Goal: Task Accomplishment & Management: Complete application form

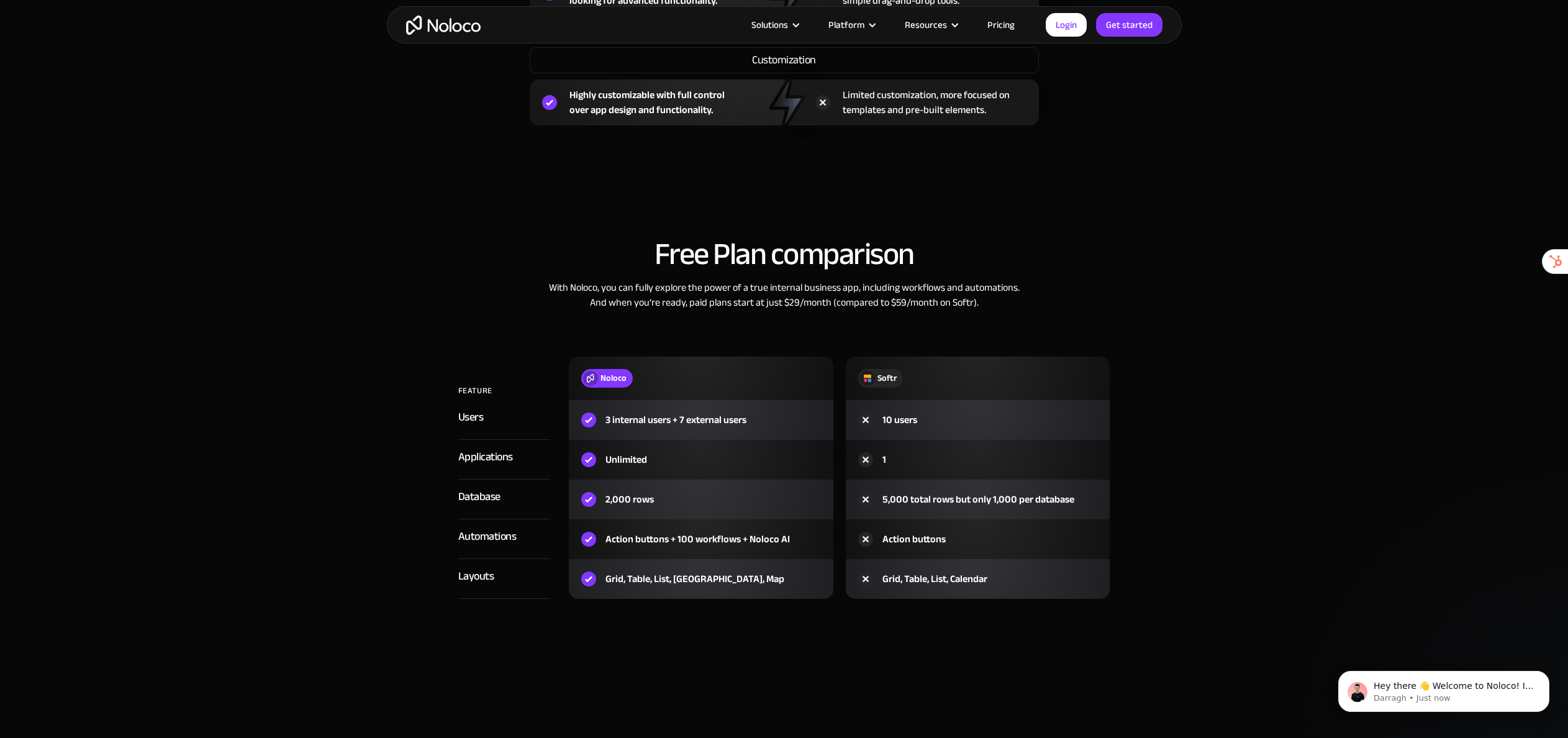
scroll to position [948, 0]
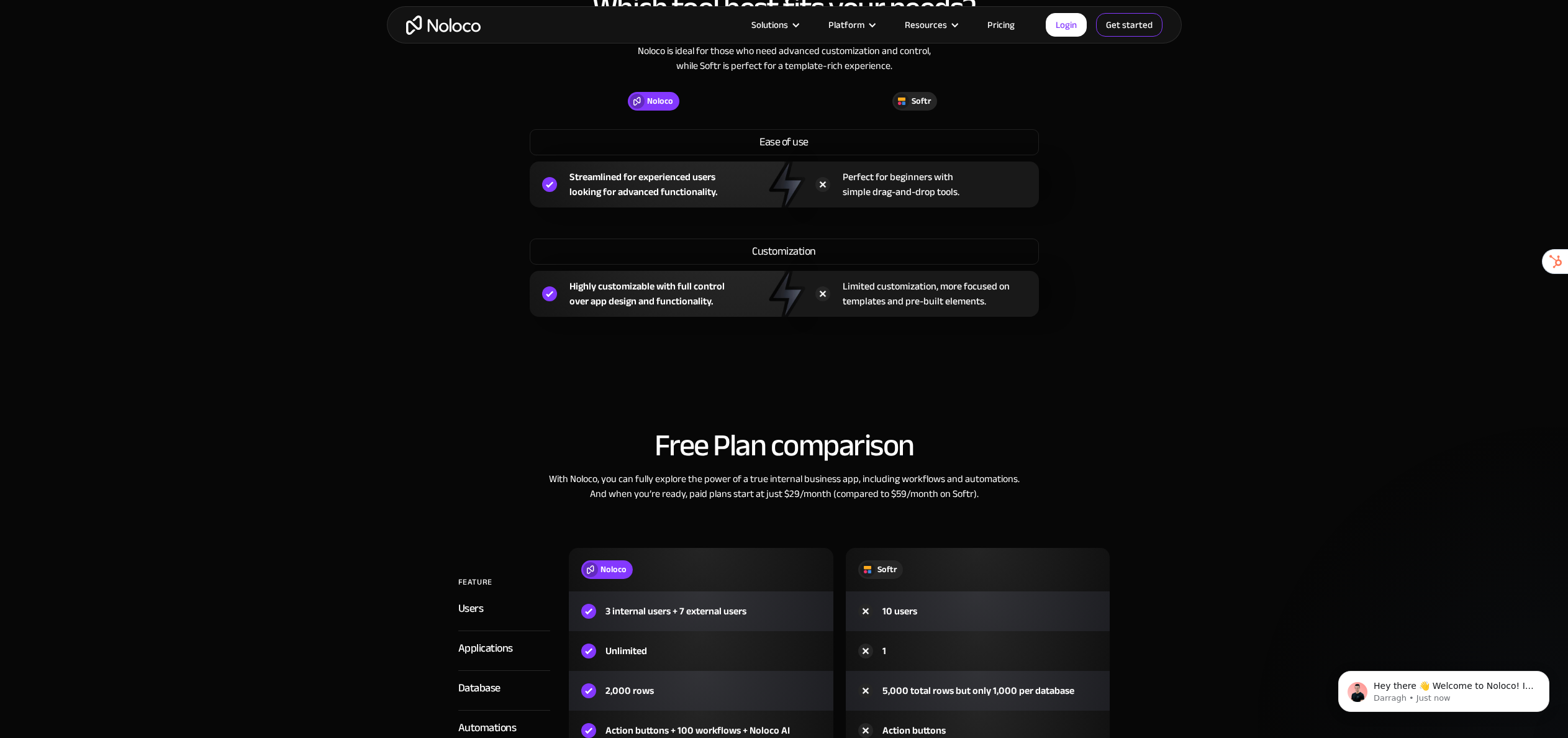
click at [0, 0] on link "Get started" at bounding box center [0, 0] width 0 height 0
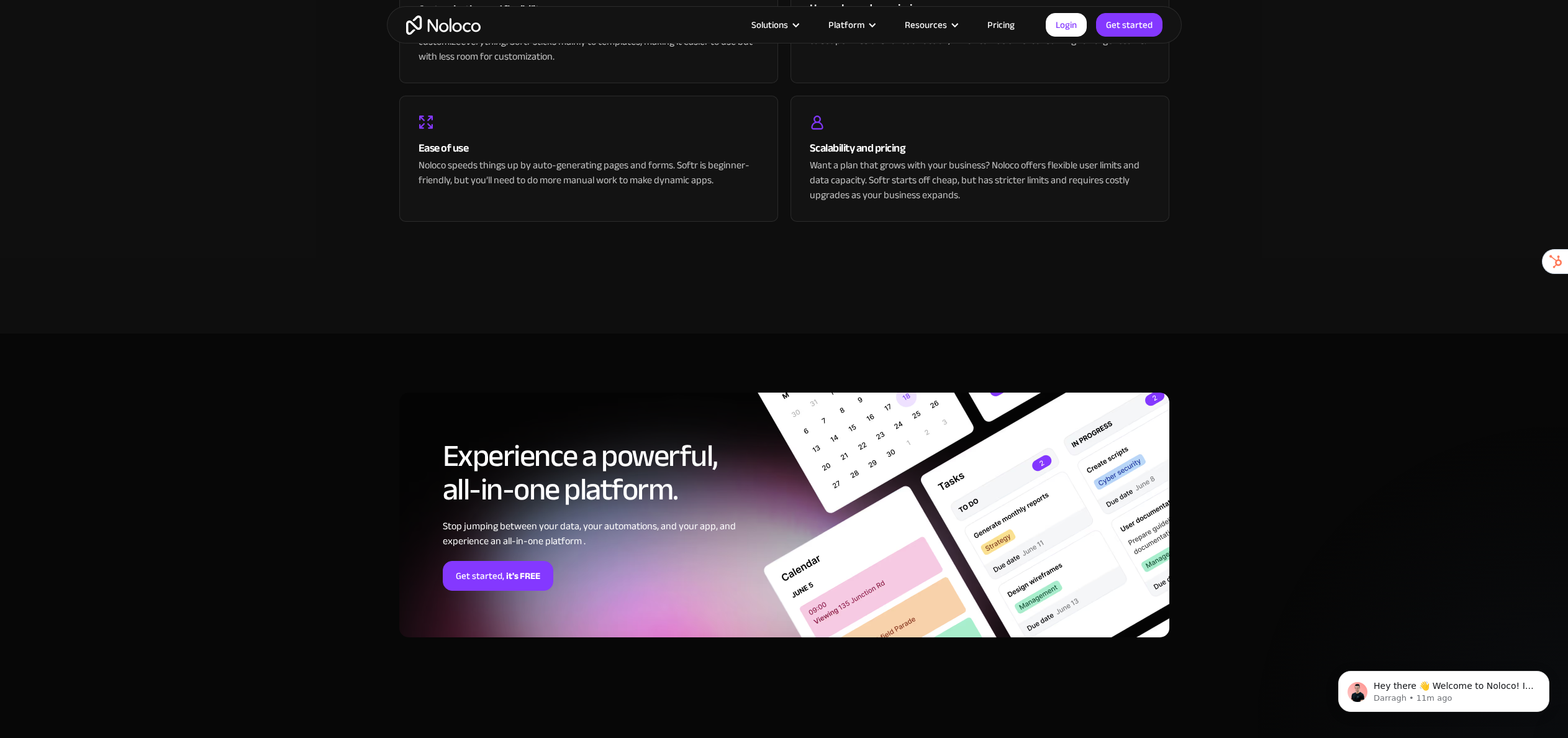
scroll to position [3245, 0]
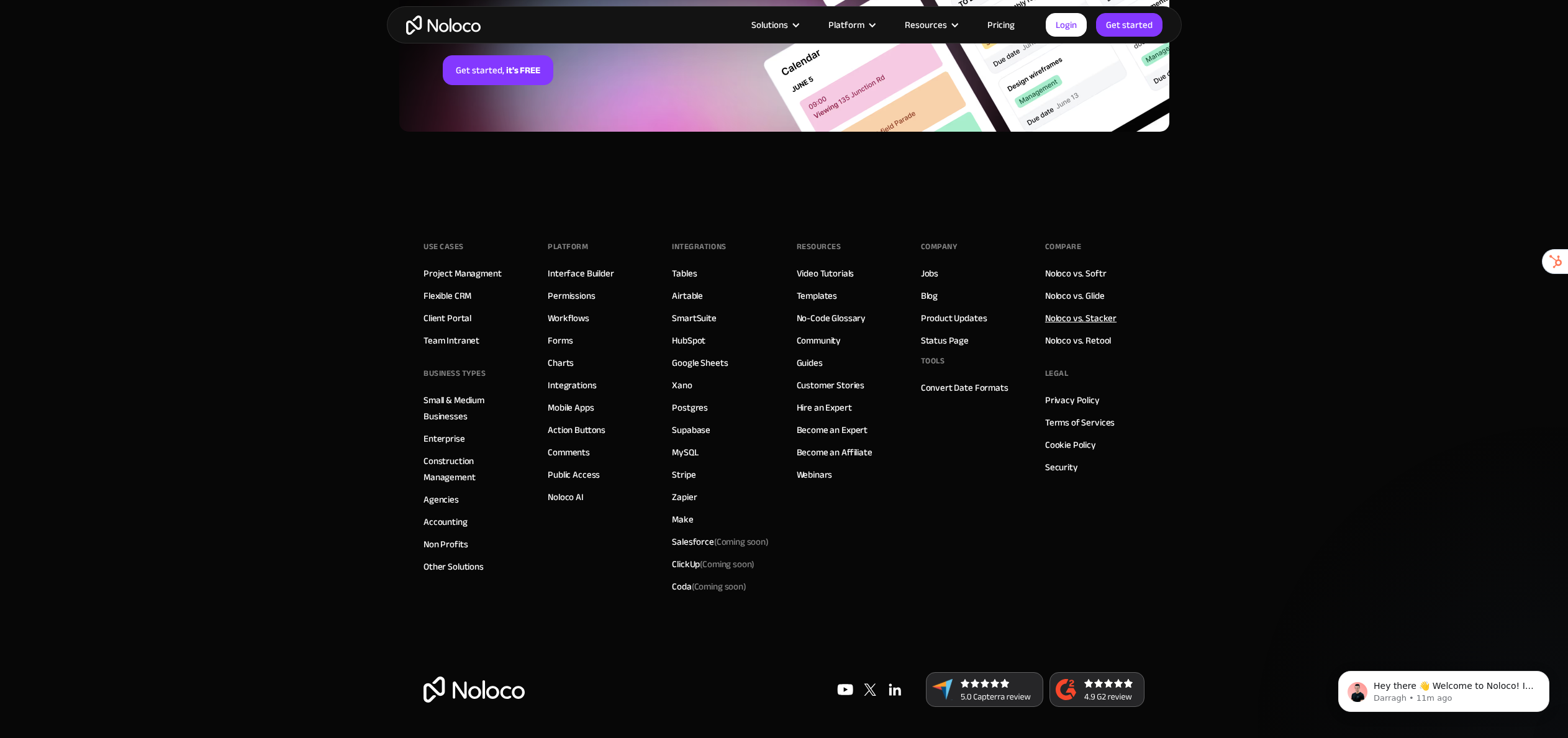
click at [1095, 321] on link "Noloco vs. Stacker" at bounding box center [1080, 318] width 72 height 16
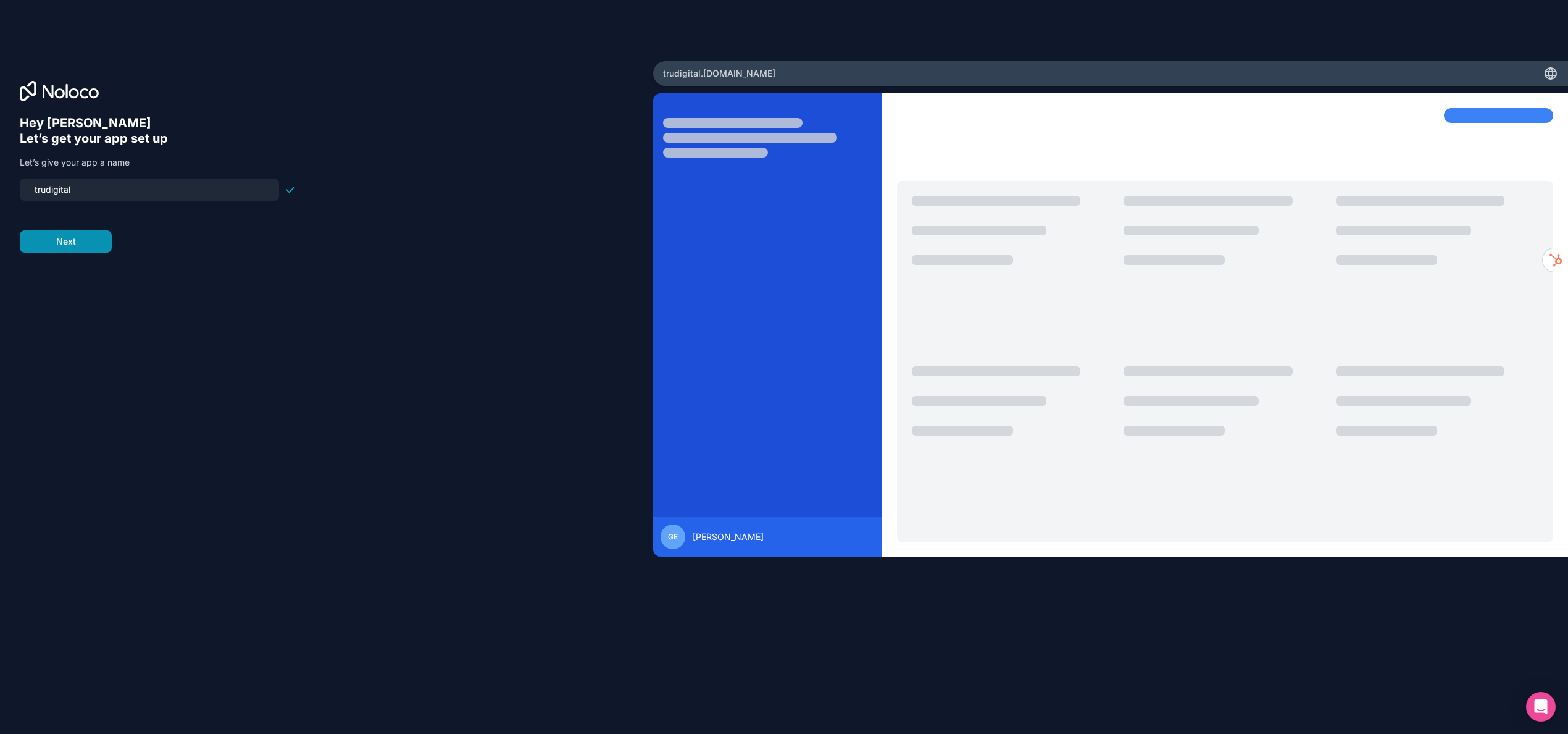
click at [86, 238] on button "Next" at bounding box center [66, 241] width 92 height 23
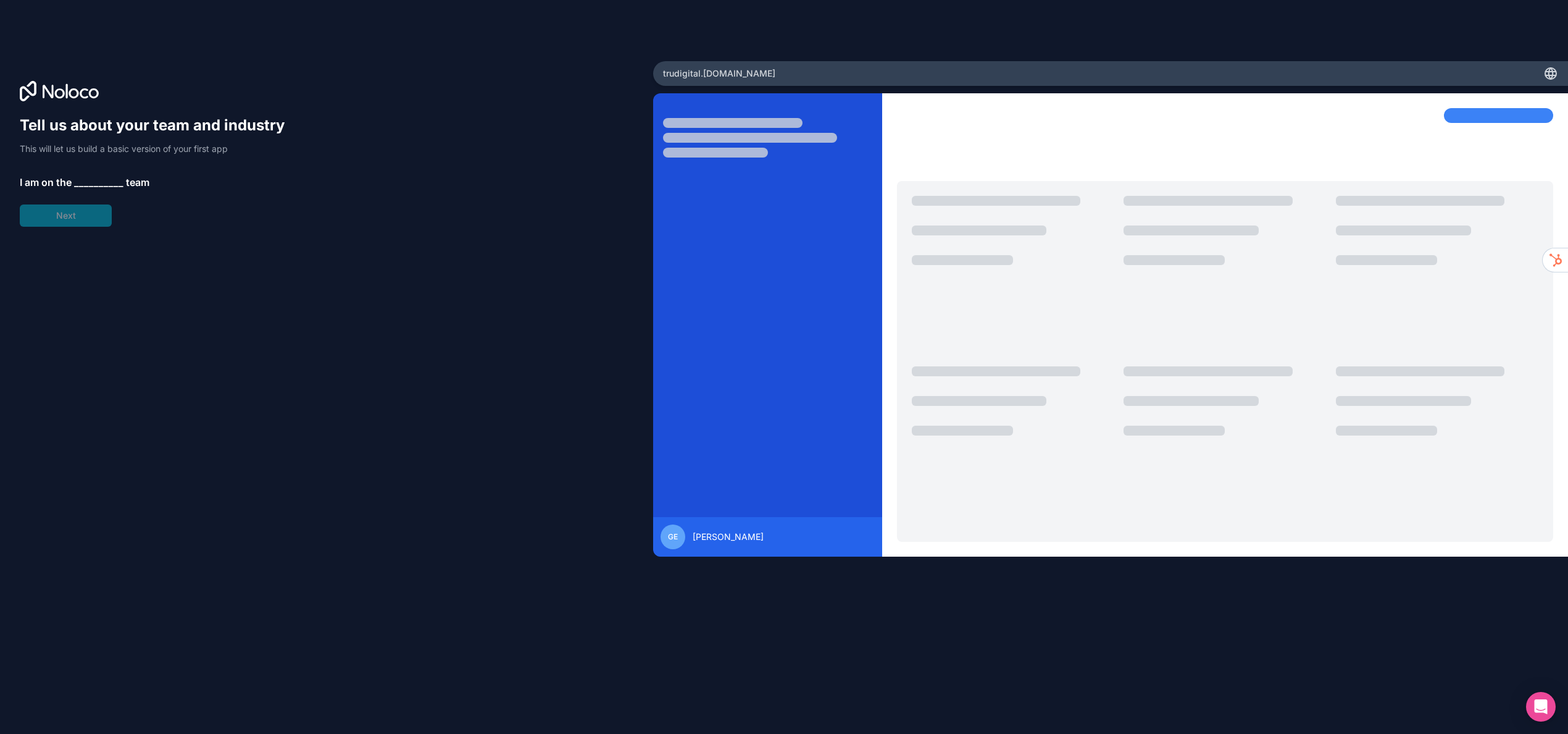
click at [100, 182] on span "__________" at bounding box center [99, 182] width 49 height 15
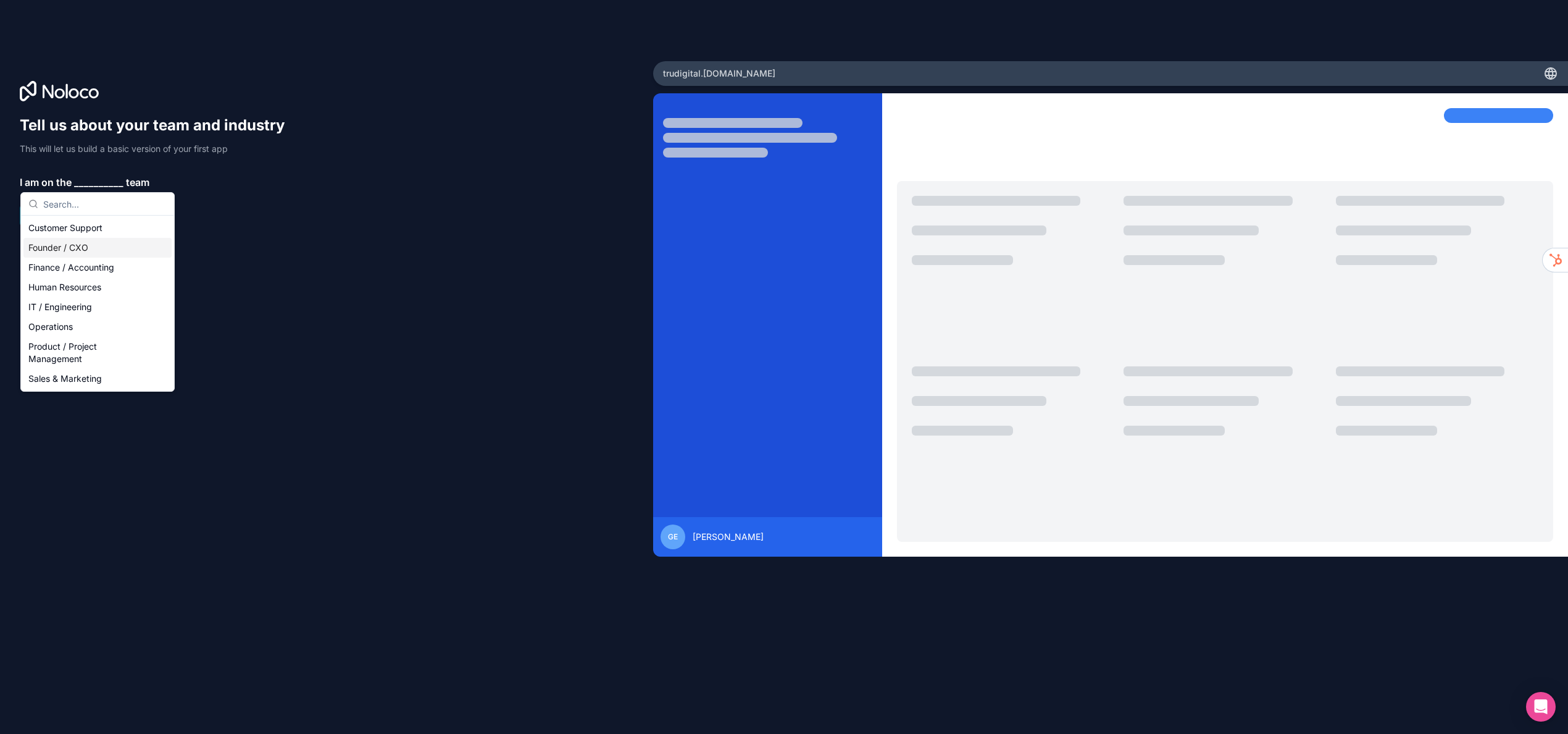
click at [87, 251] on div "Founder / CXO" at bounding box center [97, 248] width 148 height 20
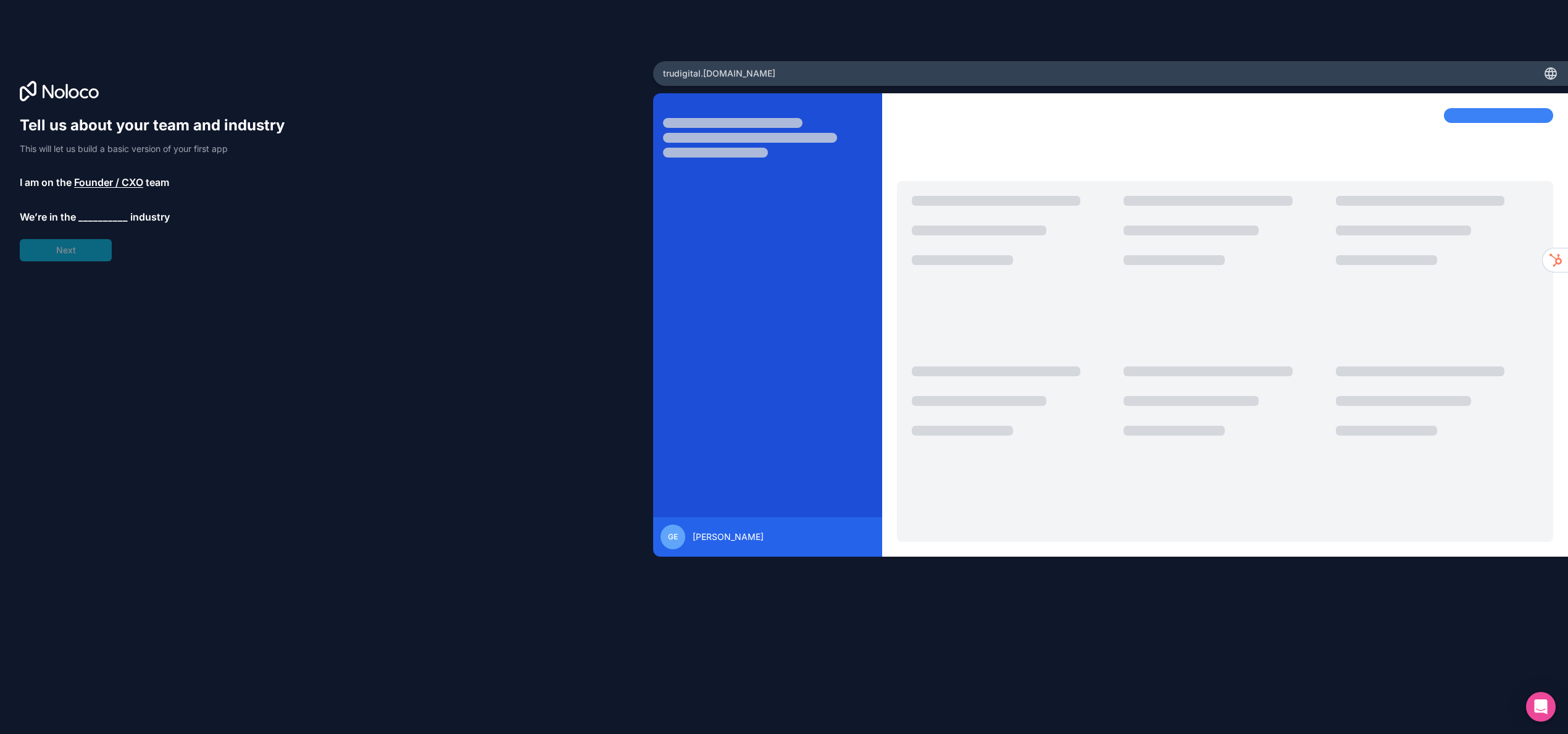
click at [91, 215] on span "__________" at bounding box center [103, 216] width 49 height 15
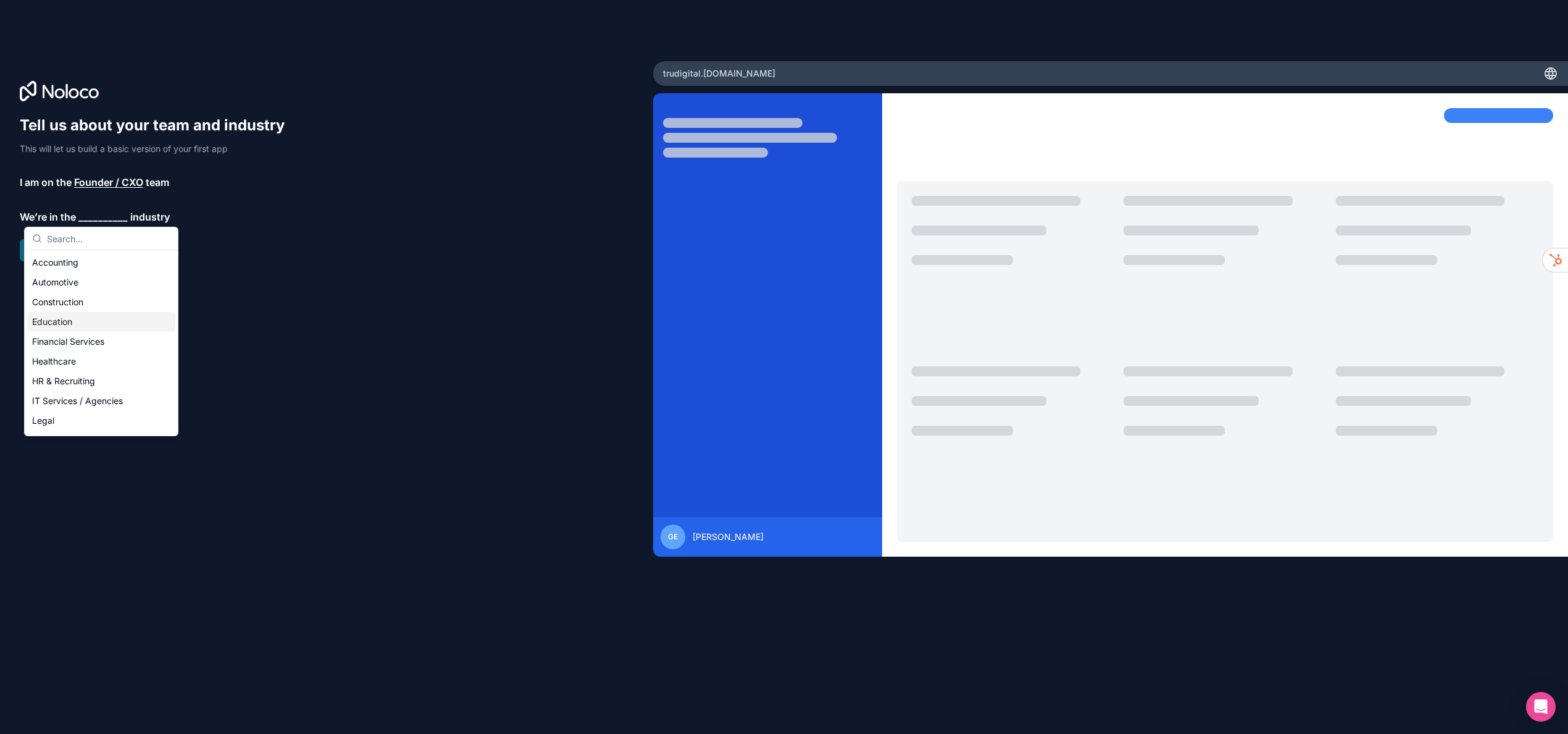
click at [79, 321] on div "Education" at bounding box center [101, 322] width 148 height 20
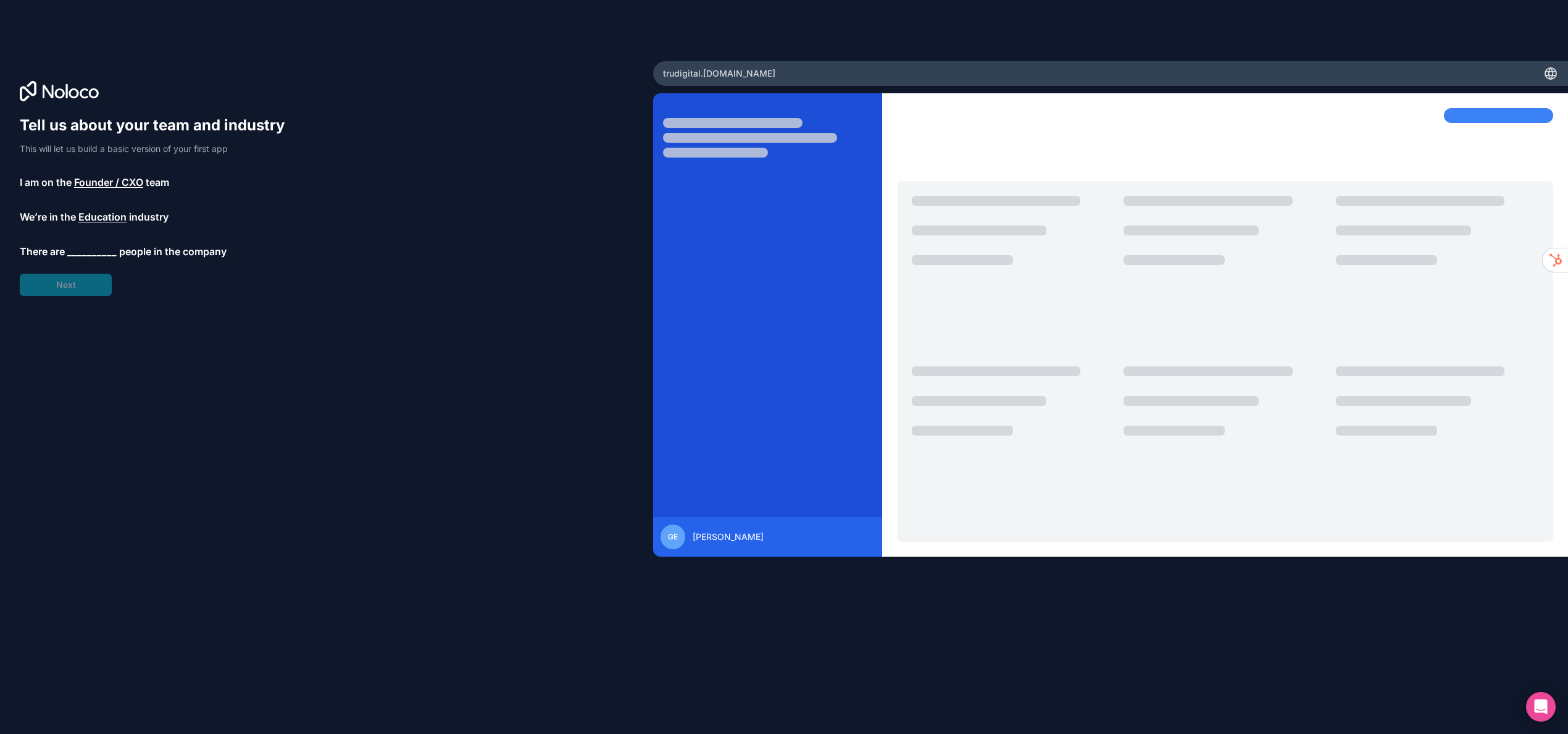
click at [79, 250] on span "__________" at bounding box center [92, 251] width 49 height 15
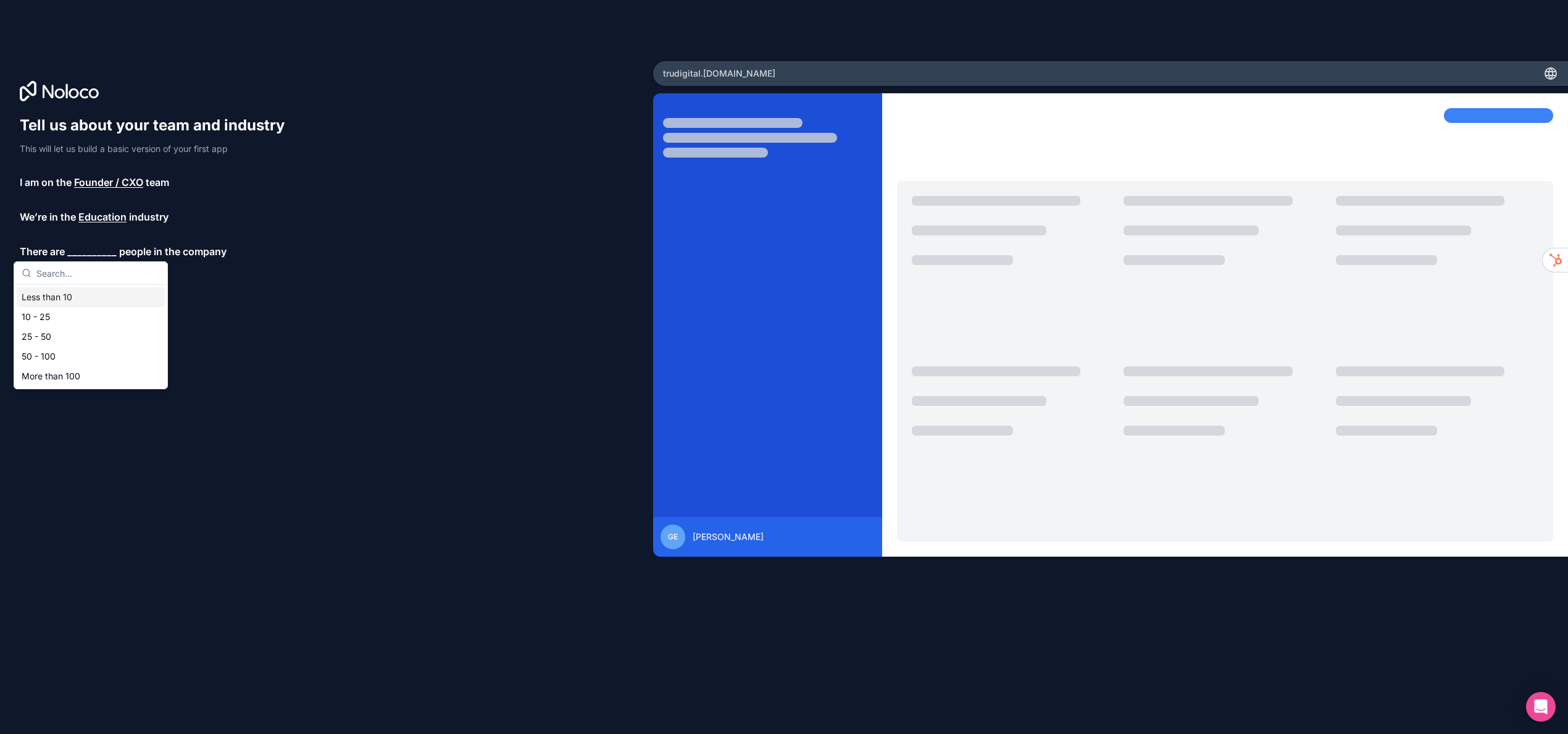
click at [63, 296] on div "Less than 10" at bounding box center [90, 297] width 148 height 20
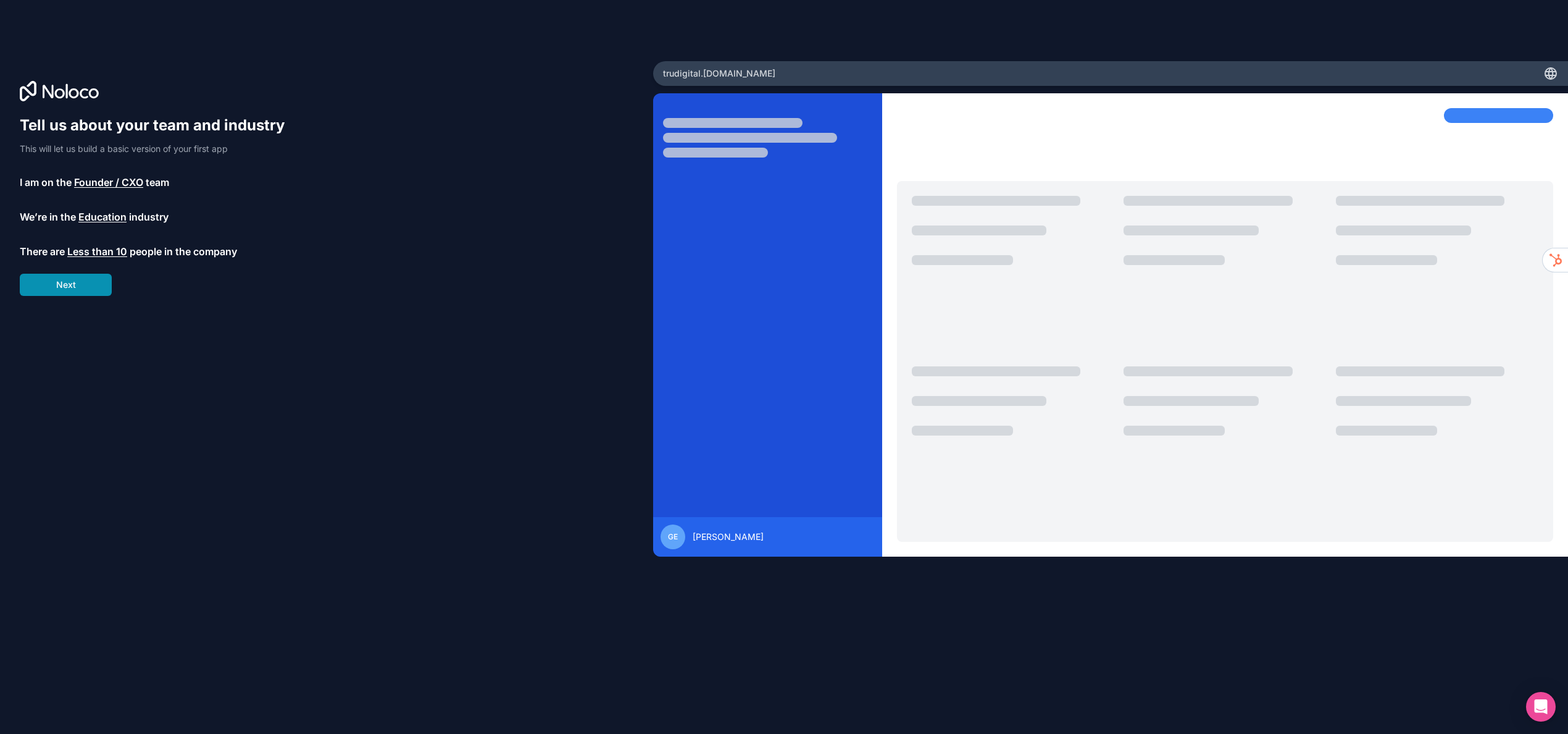
click at [68, 288] on button "Next" at bounding box center [66, 285] width 92 height 23
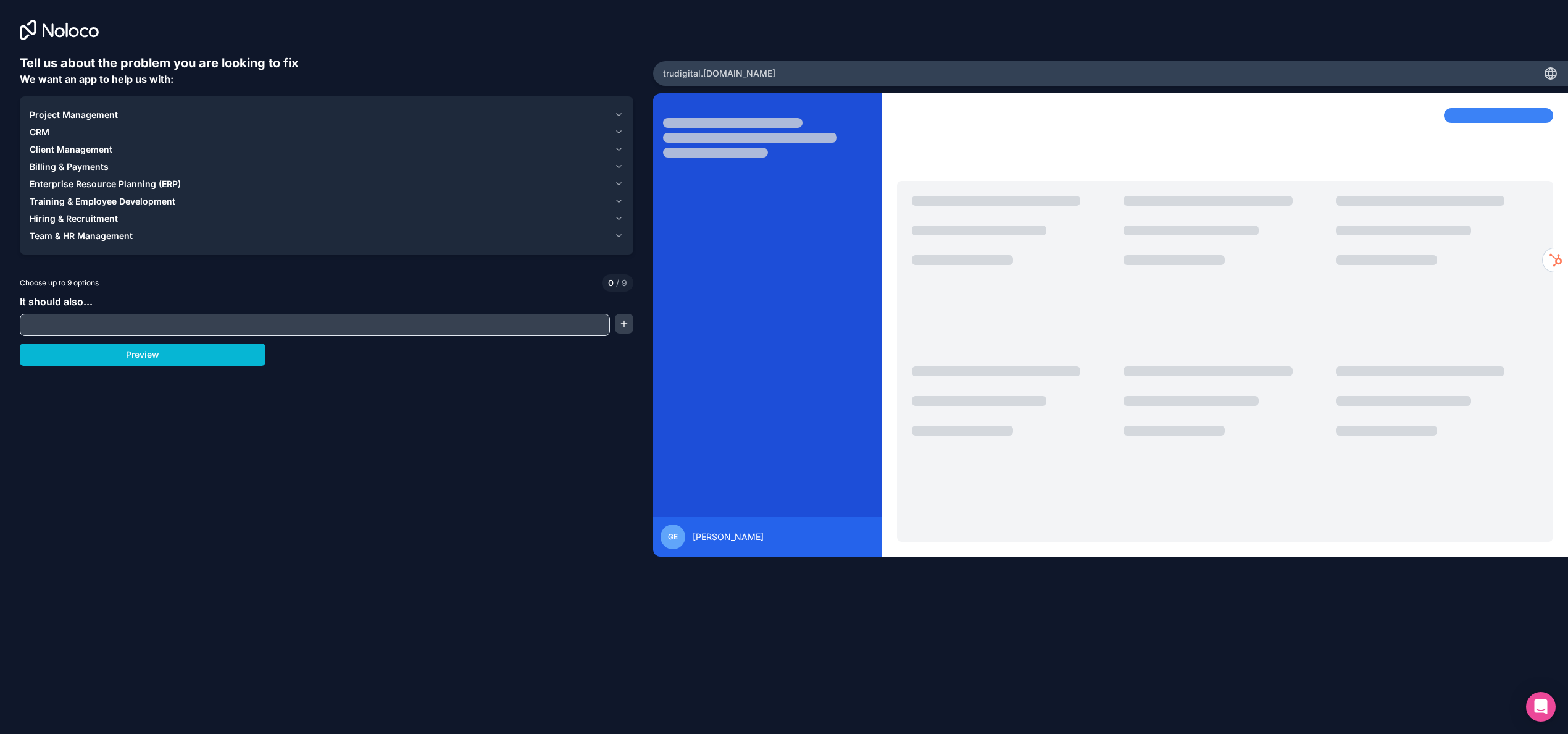
click at [69, 147] on span "Client Management" at bounding box center [70, 149] width 83 height 13
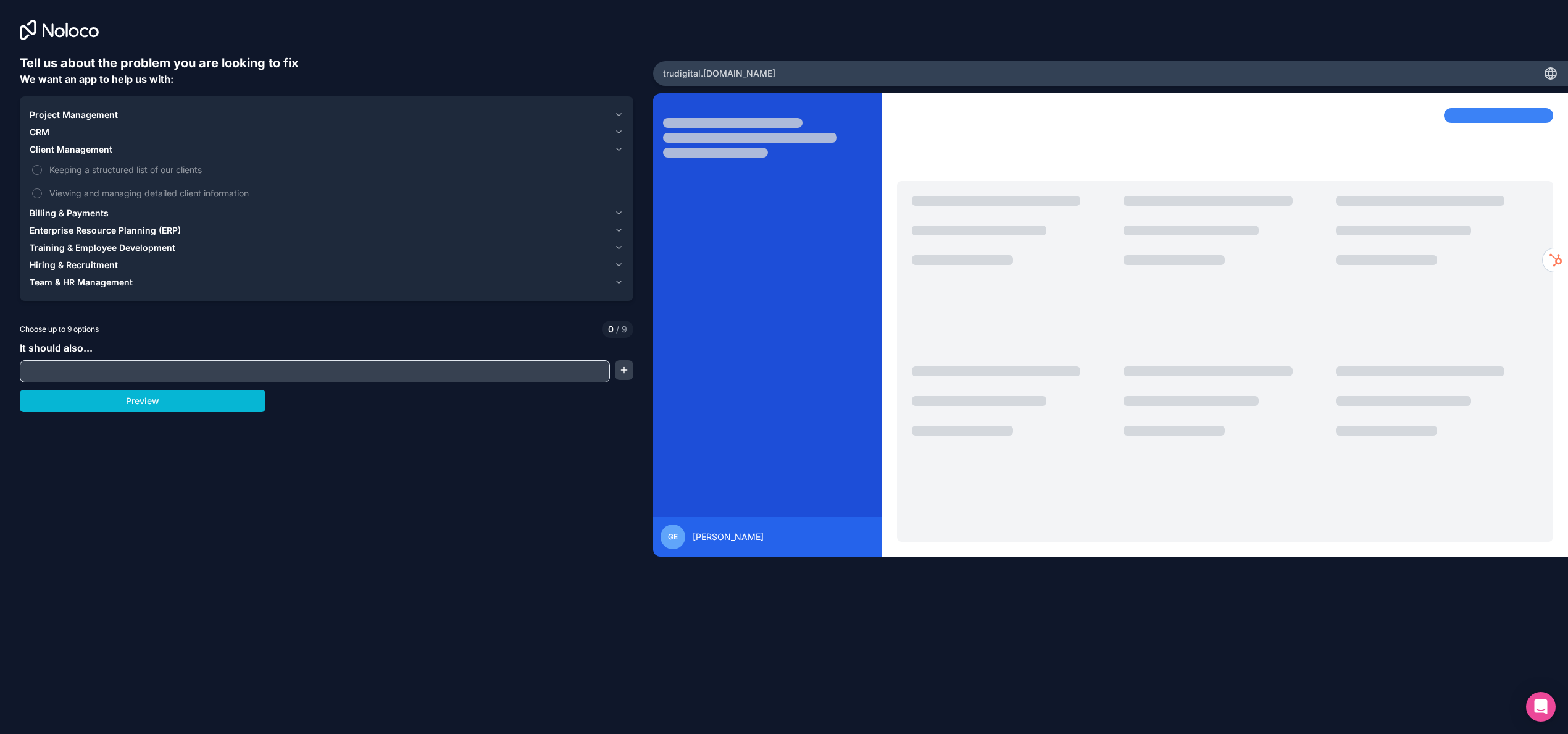
click at [55, 132] on div "CRM" at bounding box center [319, 132] width 580 height 13
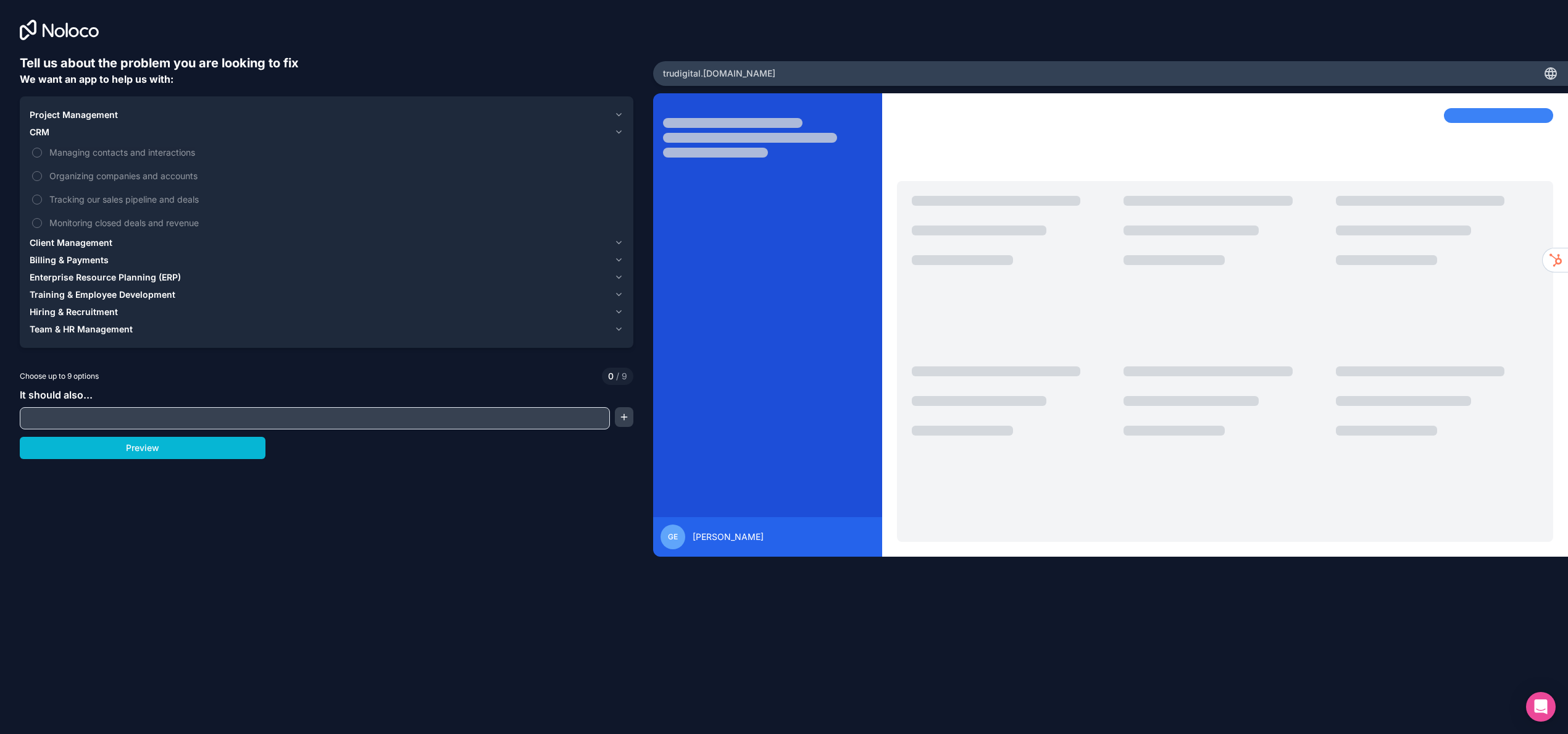
click at [55, 134] on div "CRM" at bounding box center [319, 132] width 580 height 13
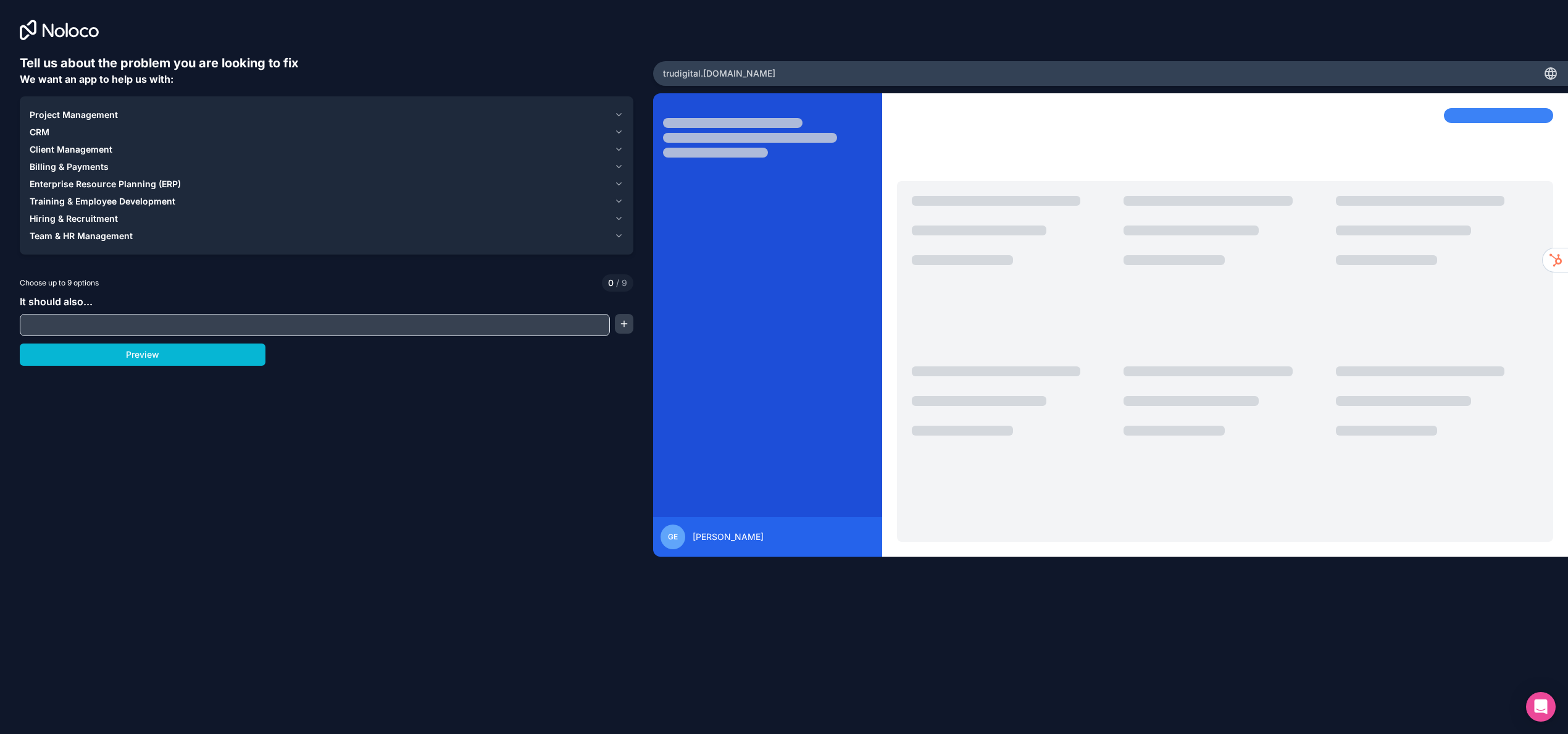
click at [72, 324] on input "text" at bounding box center [314, 325] width 584 height 18
click at [623, 326] on button "button" at bounding box center [625, 324] width 20 height 20
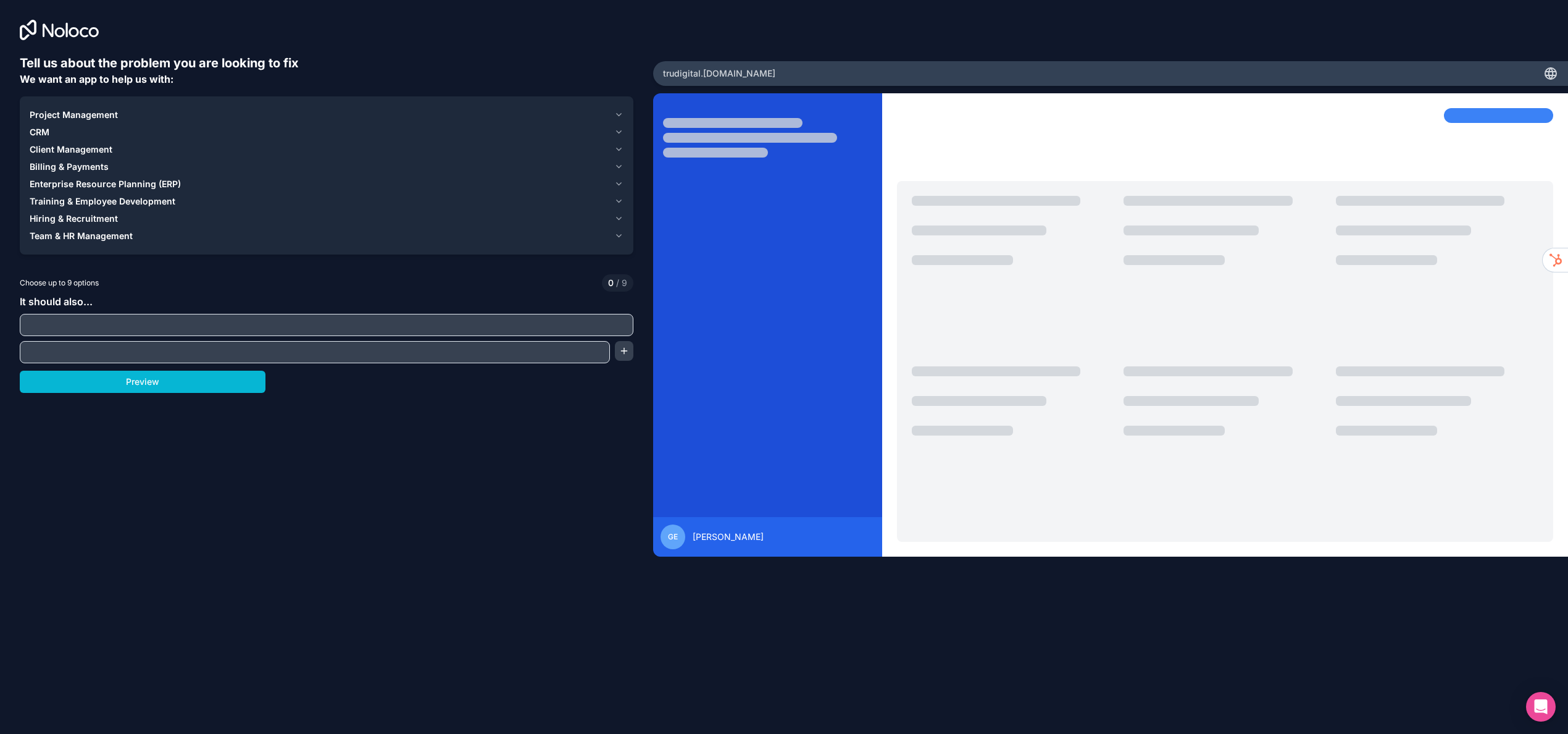
click at [305, 317] on input "text" at bounding box center [326, 325] width 607 height 18
click at [449, 353] on input "text" at bounding box center [314, 352] width 584 height 18
click at [158, 351] on input "Portal to give access to my cusomters" at bounding box center [314, 352] width 584 height 18
drag, startPoint x: 190, startPoint y: 352, endPoint x: 159, endPoint y: 351, distance: 31.0
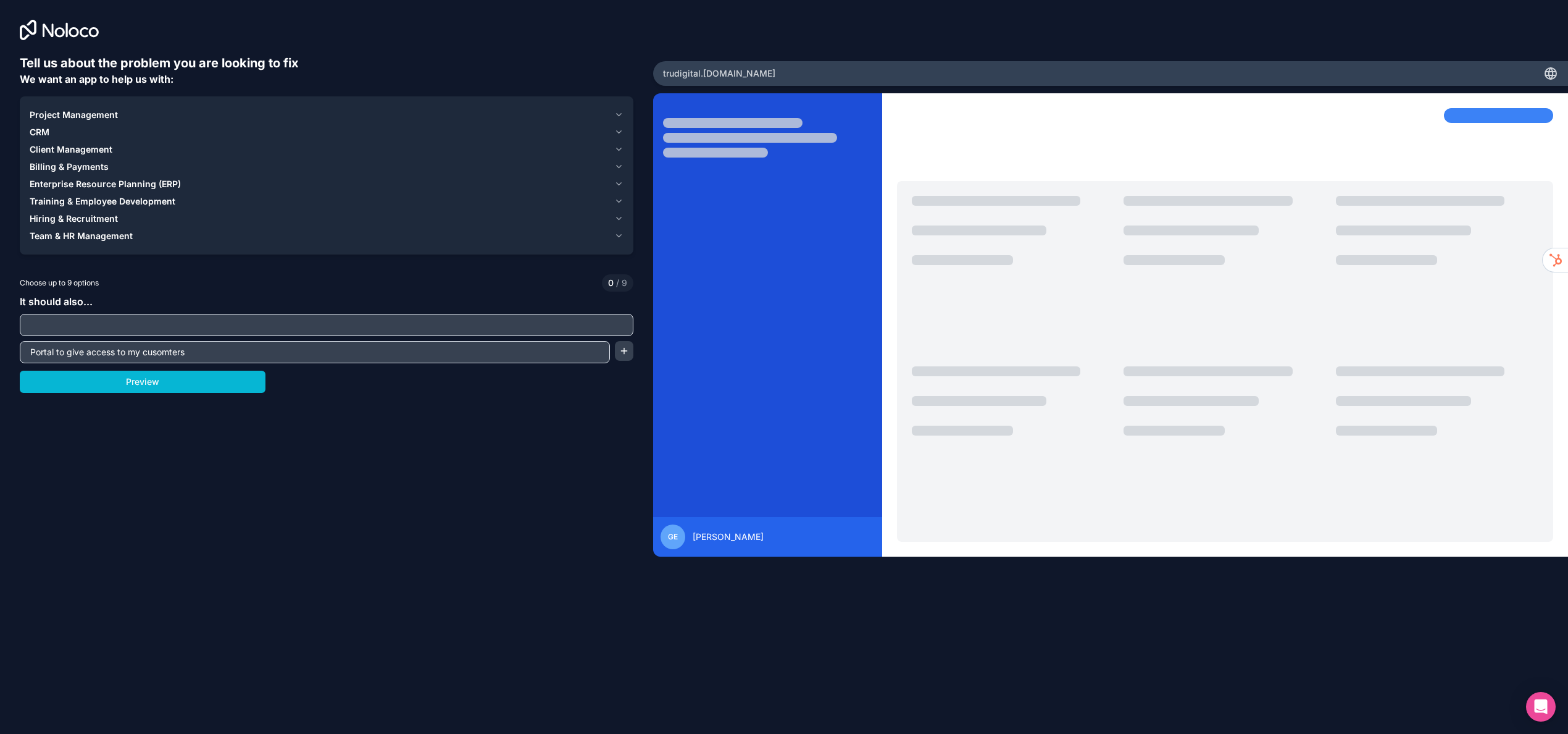
click at [159, 351] on input "Portal to give access to my cusomters" at bounding box center [314, 352] width 584 height 18
type input "Portal to give access to my customers"
click at [198, 387] on button "Preview" at bounding box center [142, 382] width 246 height 23
click at [86, 147] on span "Client Management" at bounding box center [70, 149] width 83 height 13
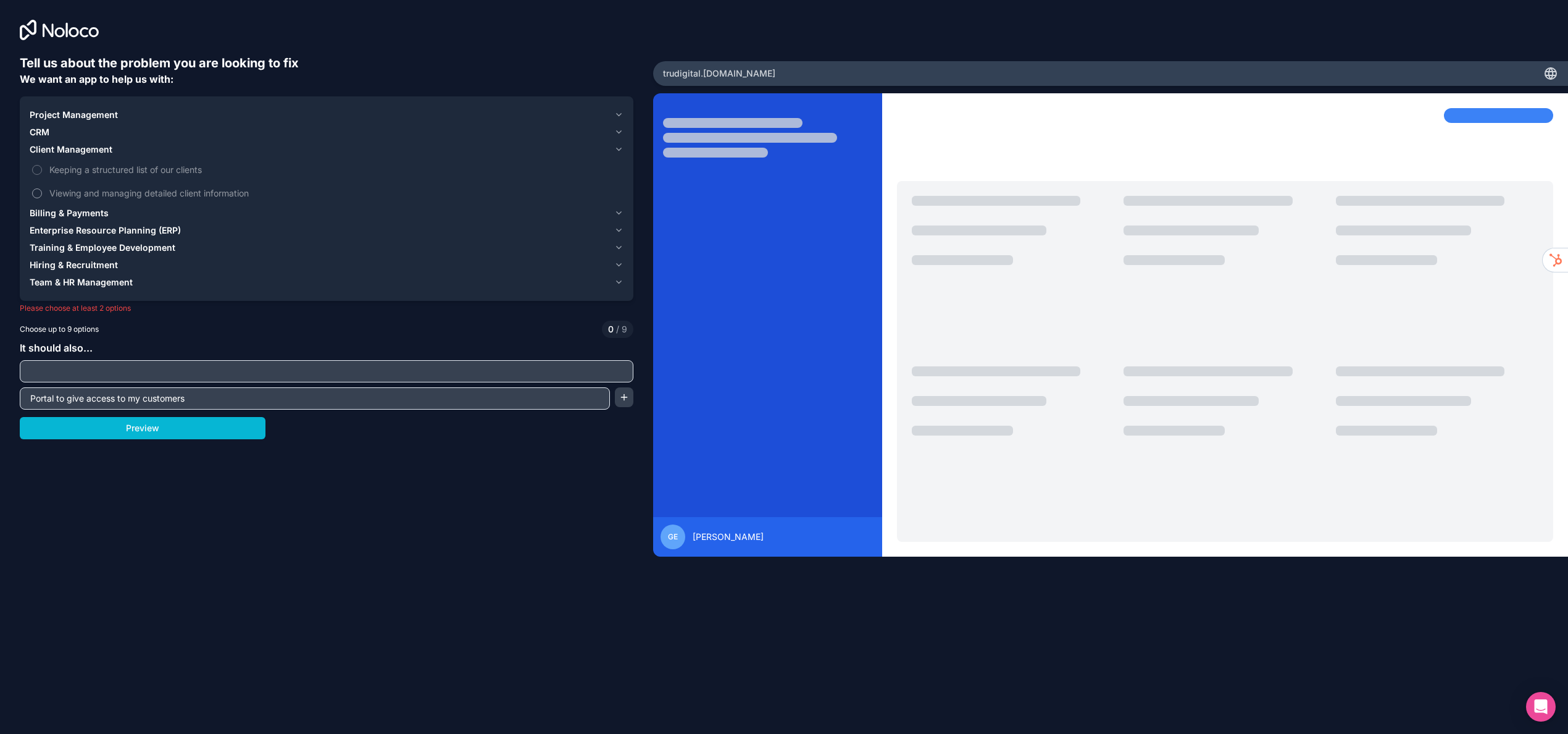
click at [41, 195] on button "Viewing and managing detailed client information" at bounding box center [37, 193] width 10 height 10
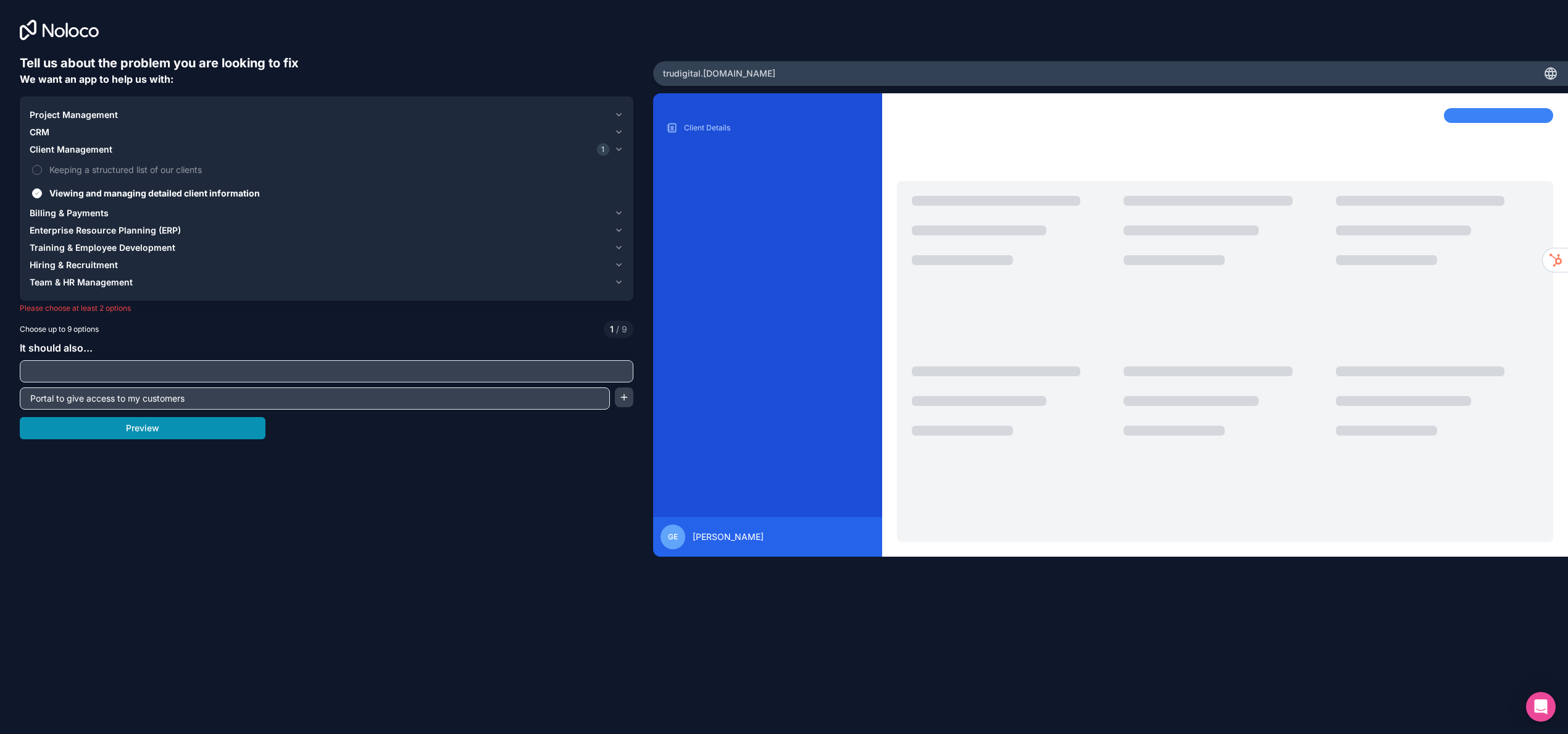
click at [149, 426] on button "Preview" at bounding box center [142, 428] width 246 height 23
click at [141, 434] on button "Preview" at bounding box center [142, 428] width 246 height 23
click at [105, 213] on span "Billing & Payments" at bounding box center [68, 212] width 79 height 13
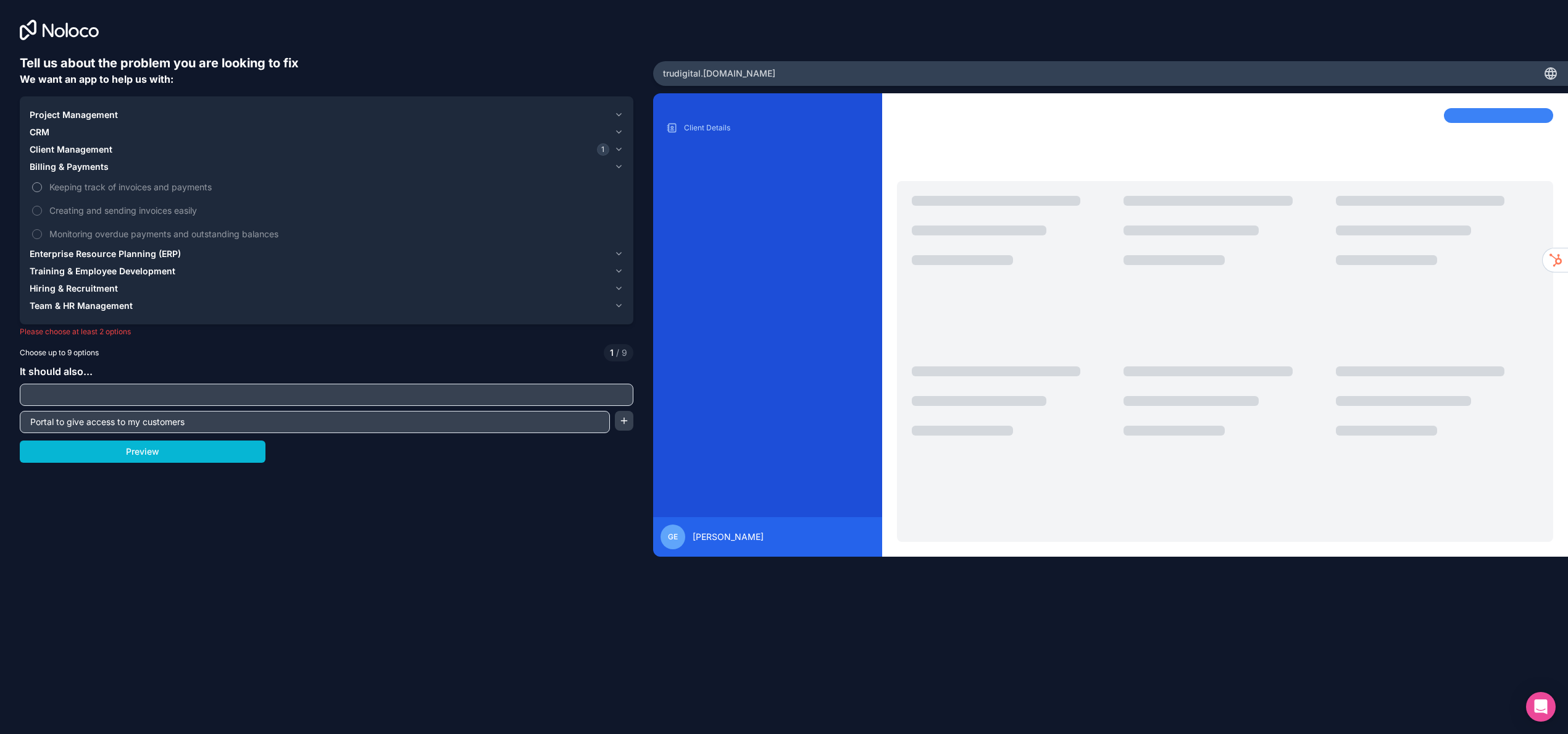
click at [94, 187] on span "Keeping track of invoices and payments" at bounding box center [335, 186] width 571 height 13
click at [42, 187] on button "Keeping track of invoices and payments" at bounding box center [37, 187] width 10 height 10
click at [96, 254] on span "Enterprise Resource Planning (ERP)" at bounding box center [105, 253] width 152 height 13
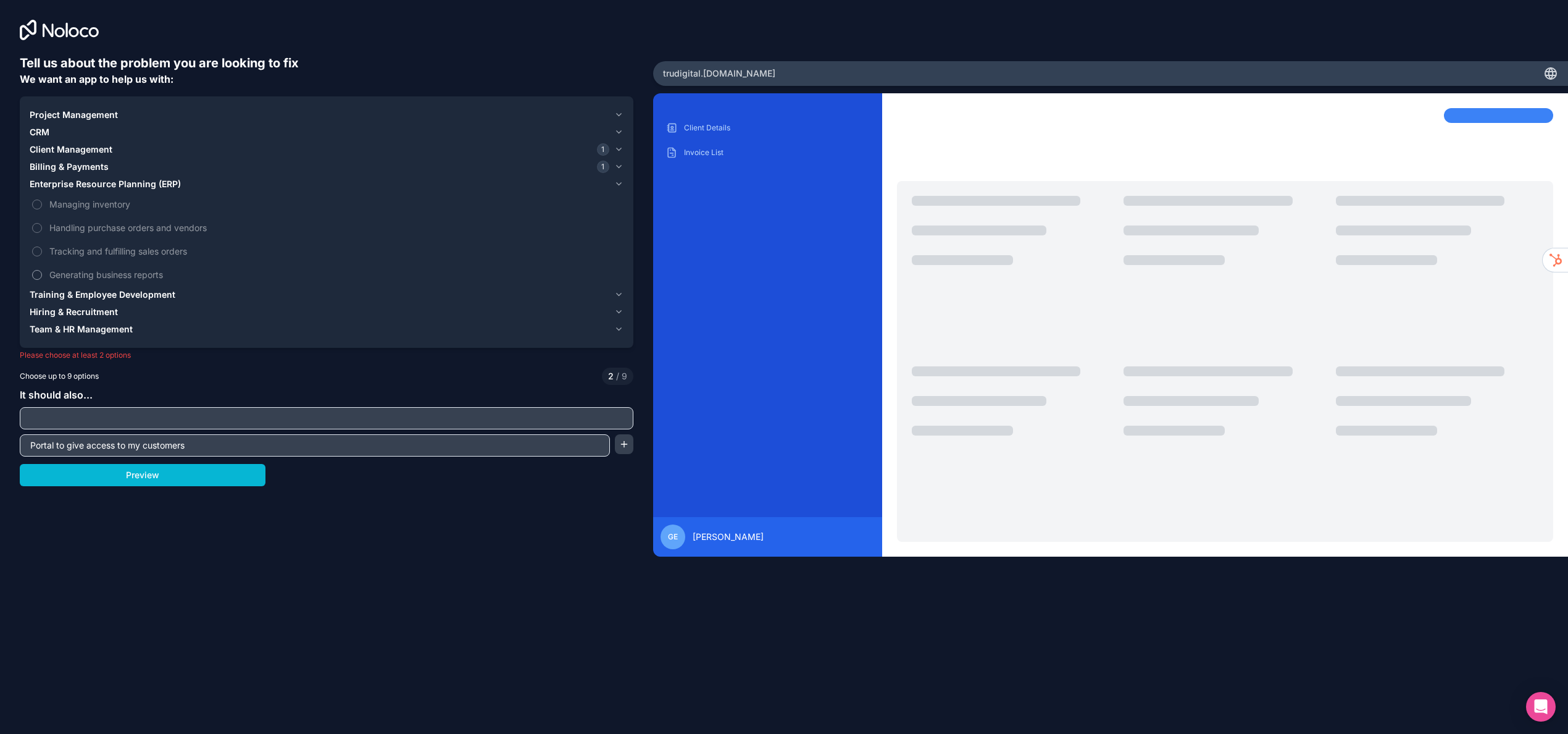
click at [103, 276] on span "Generating business reports" at bounding box center [335, 274] width 571 height 13
click at [42, 276] on button "Generating business reports" at bounding box center [37, 275] width 10 height 10
click at [149, 475] on button "Preview" at bounding box center [142, 475] width 246 height 23
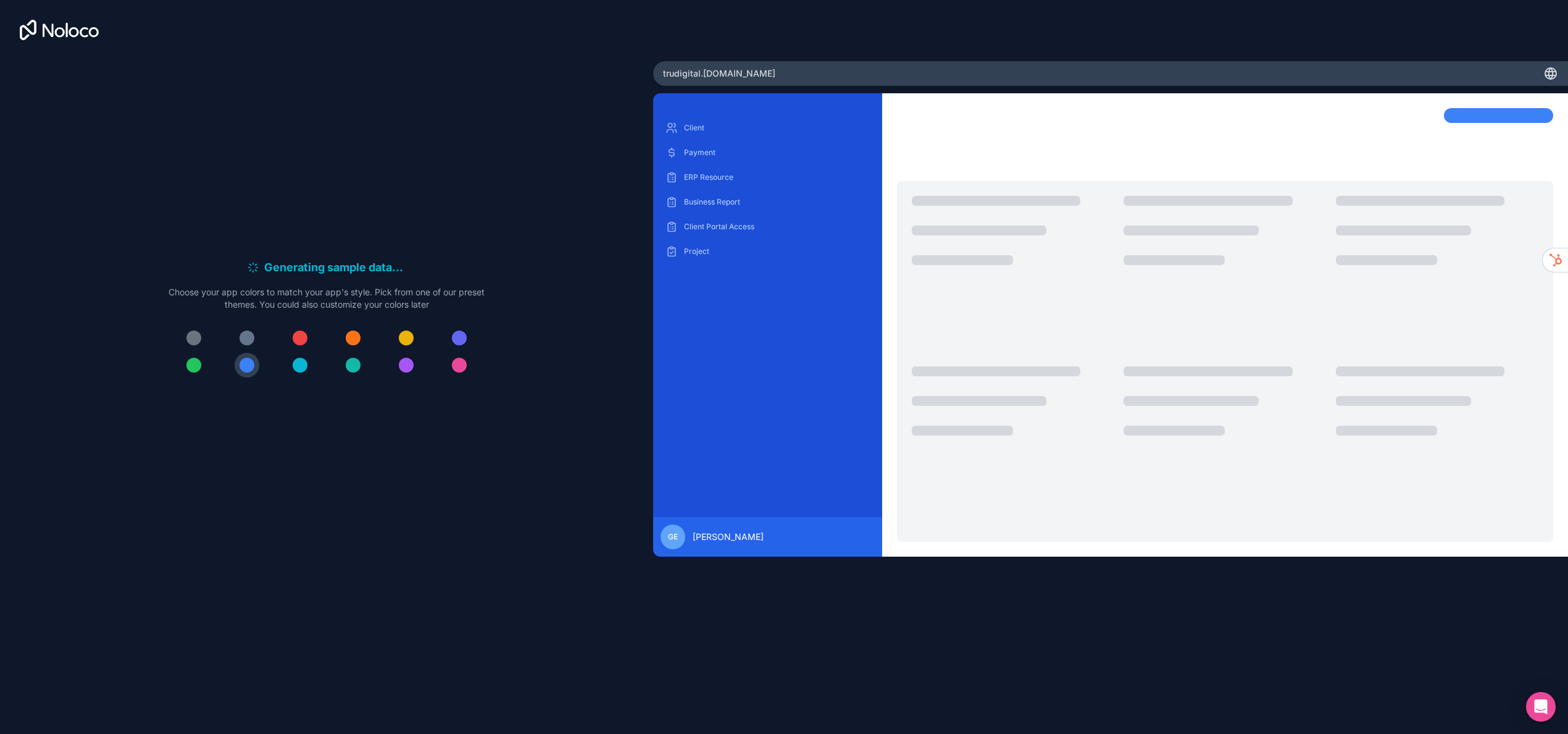
click at [460, 341] on div at bounding box center [459, 338] width 15 height 15
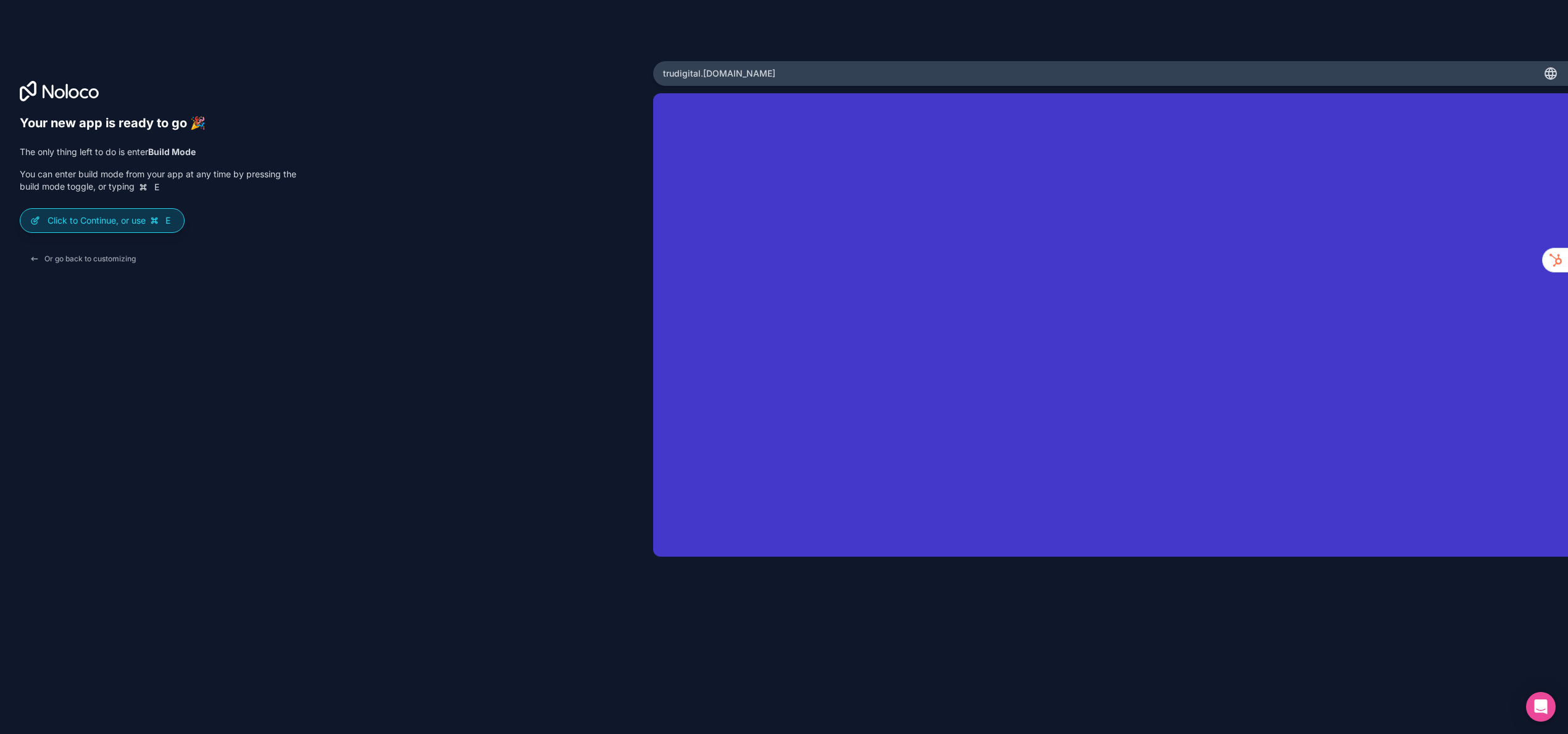
click at [99, 224] on p "Click to Continue, or use E" at bounding box center [111, 220] width 126 height 13
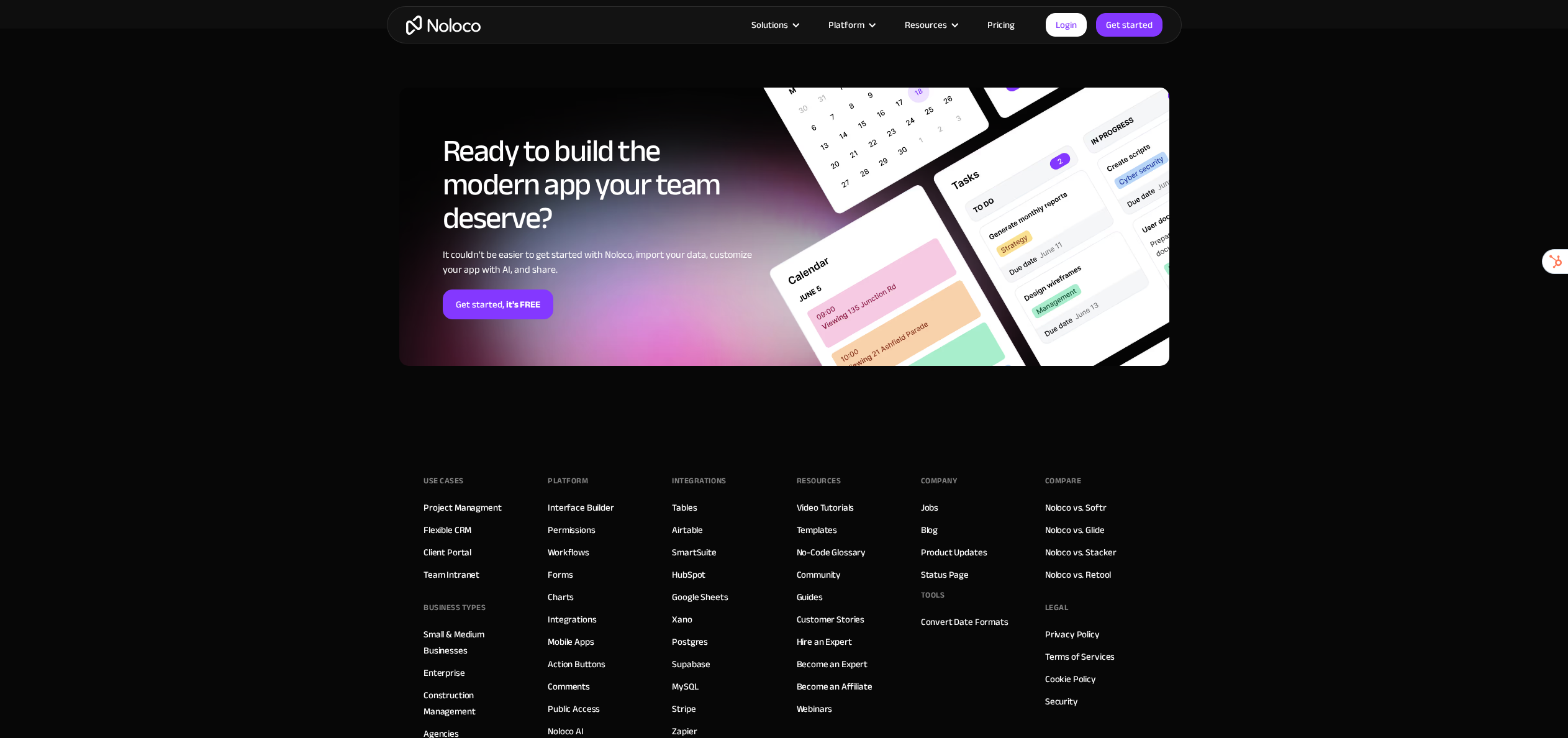
scroll to position [3102, 0]
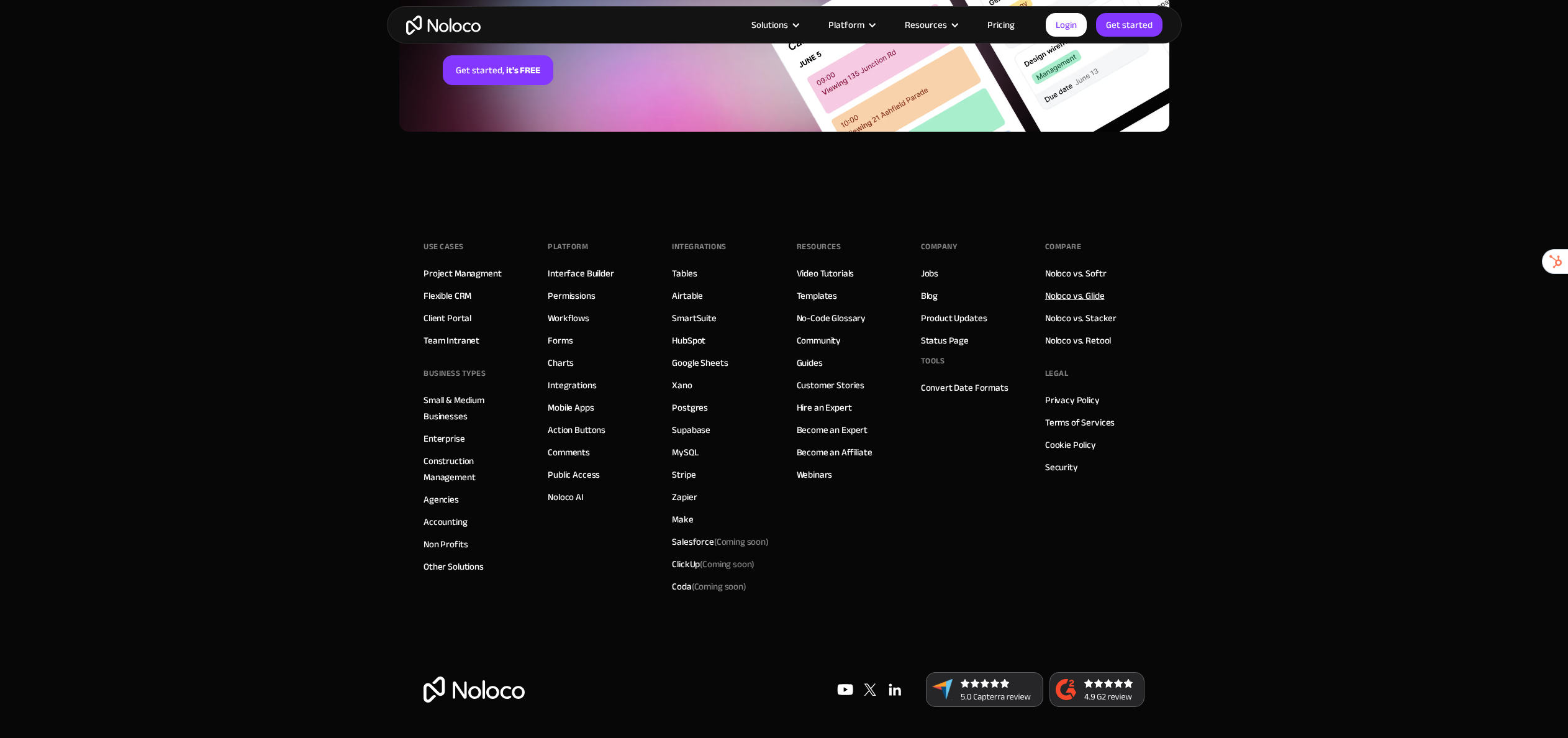
click at [1075, 297] on link "Noloco vs. Glide" at bounding box center [1074, 295] width 60 height 16
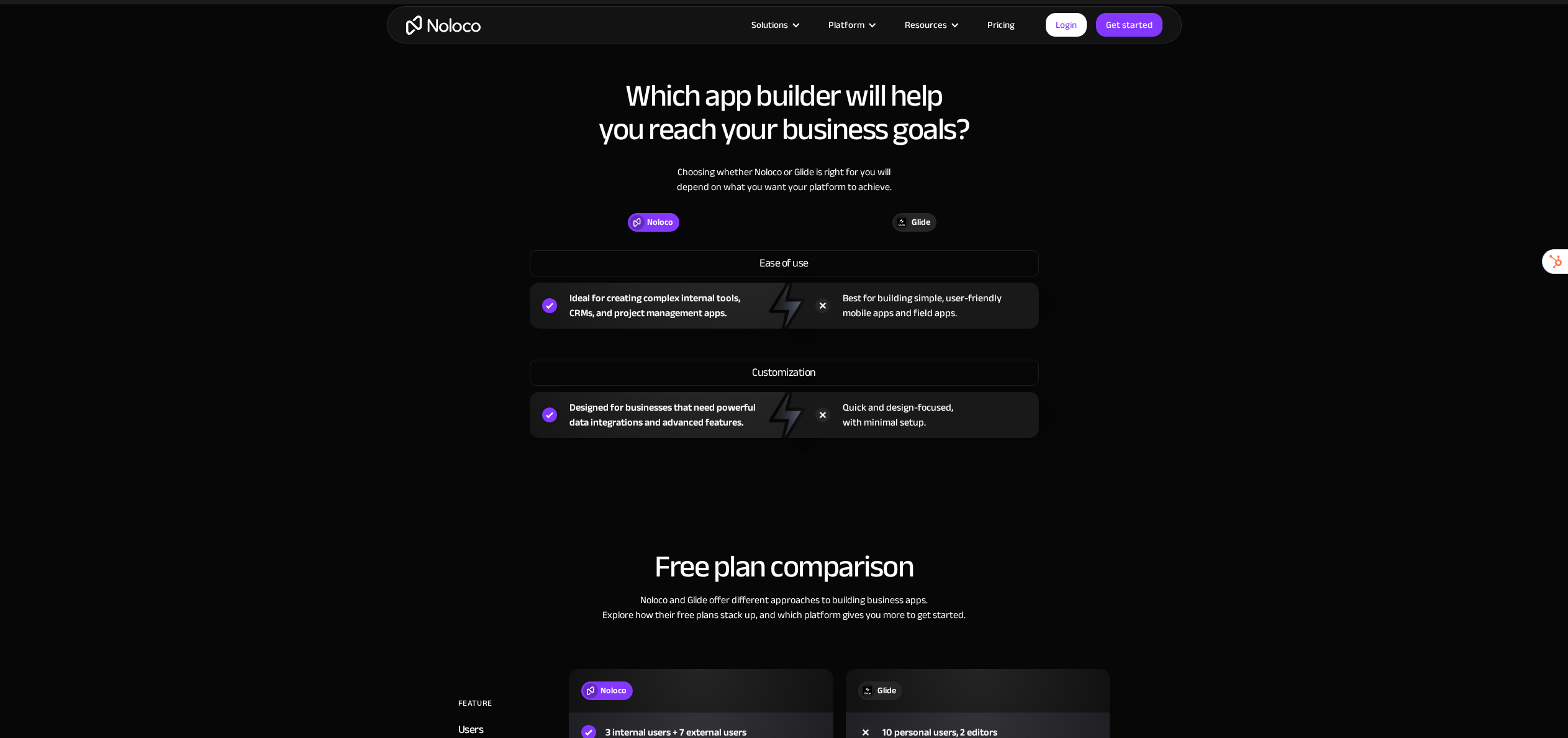
scroll to position [3252, 0]
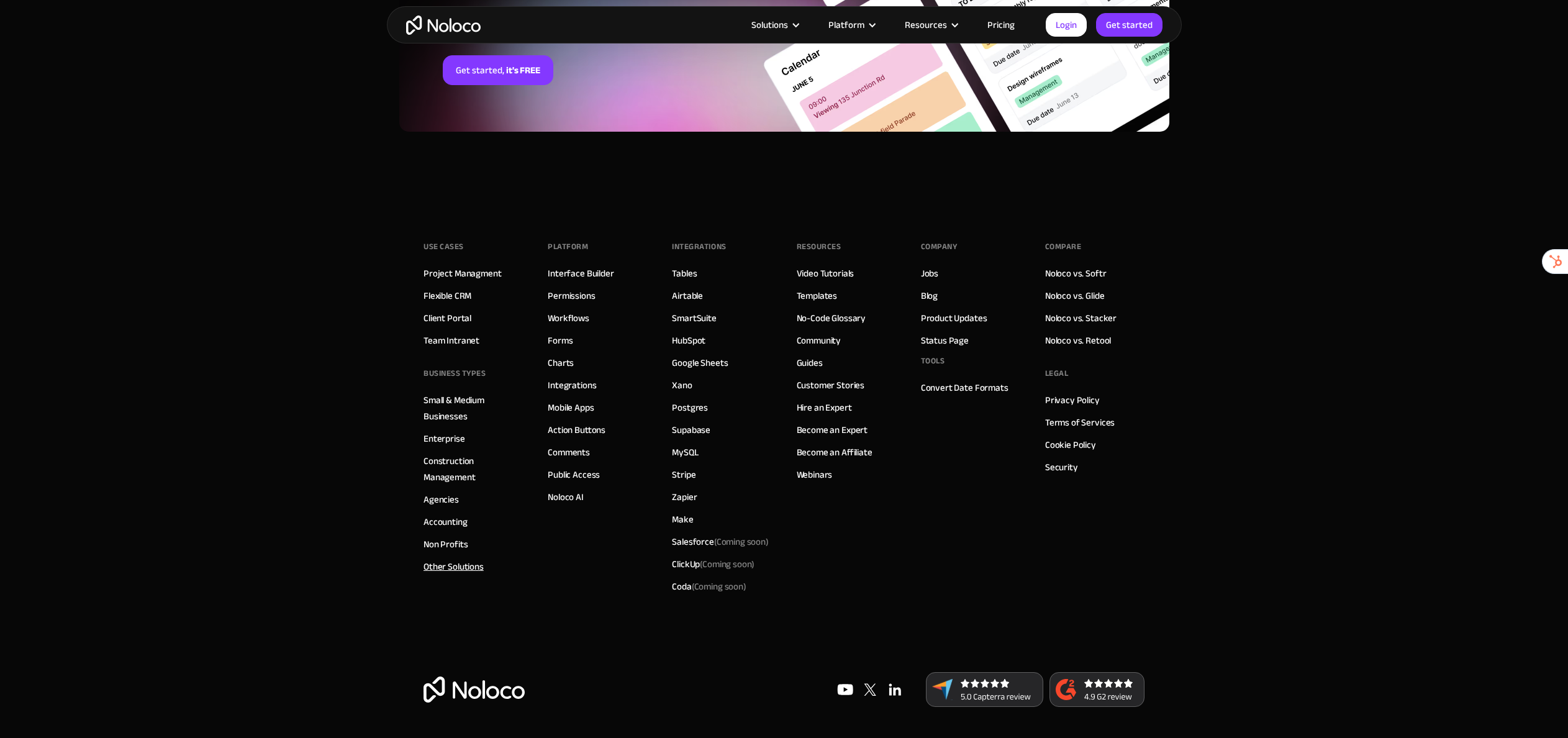
click at [442, 567] on link "Other Solutions" at bounding box center [452, 566] width 60 height 16
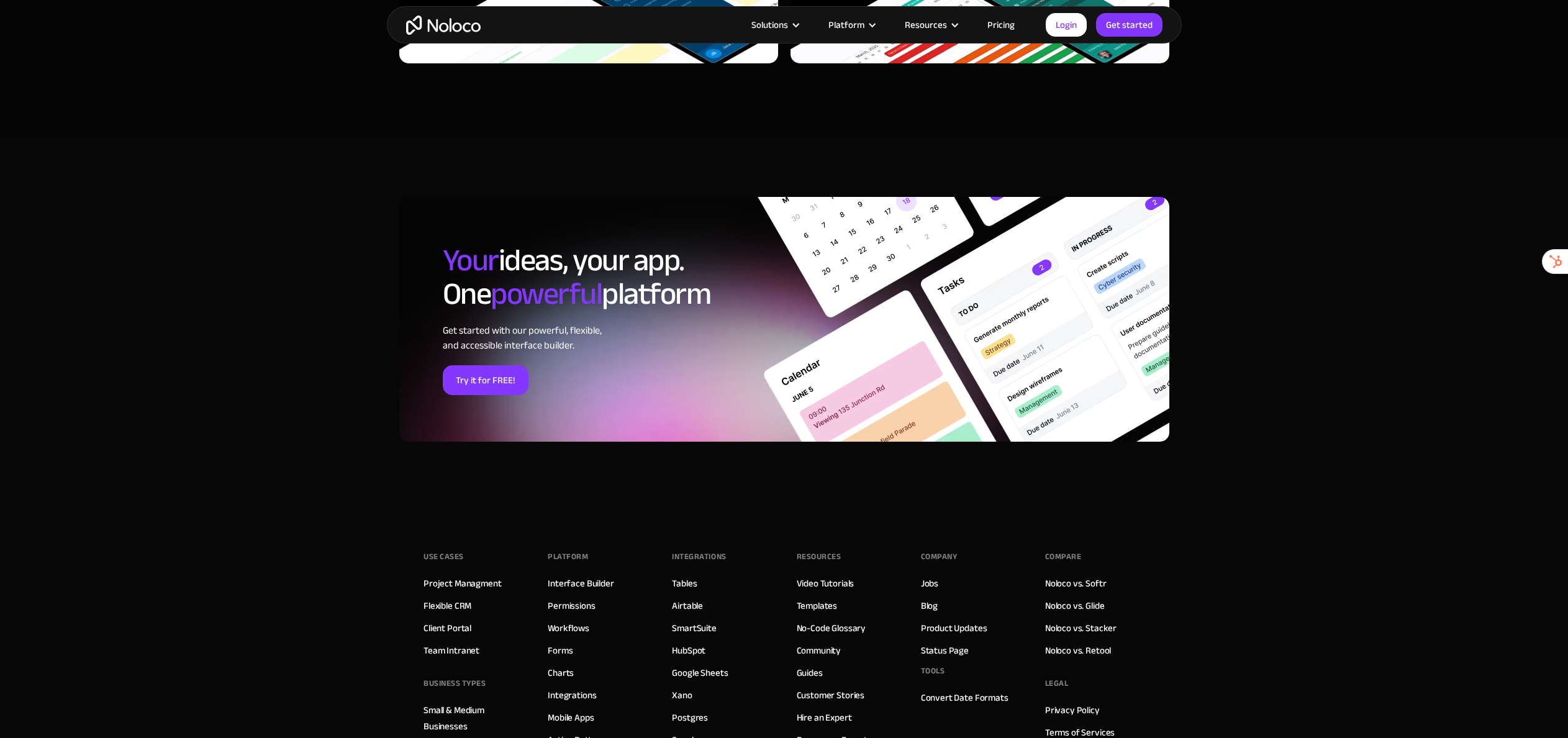
scroll to position [22196, 0]
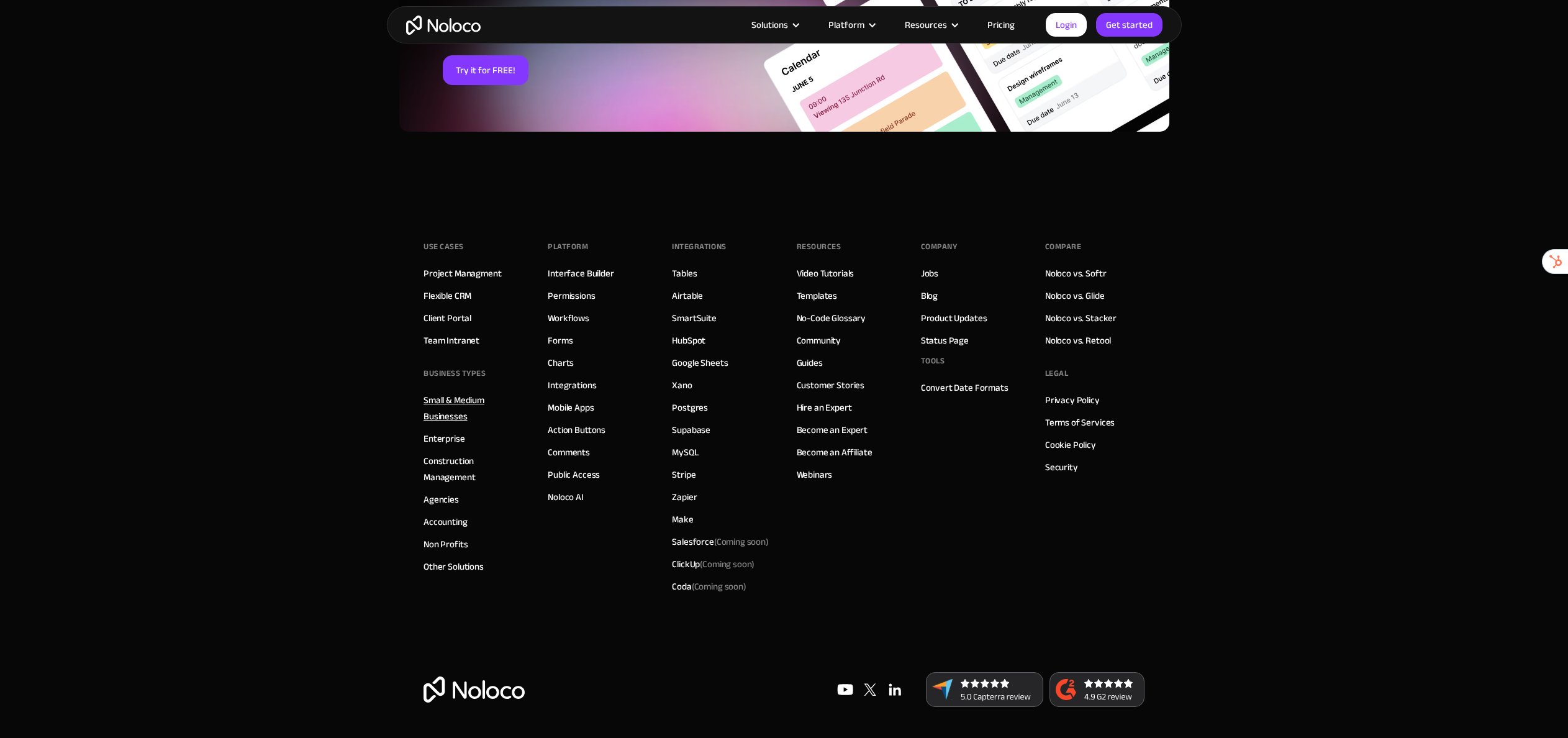
click at [458, 401] on link "Small & Medium Businesses" at bounding box center [472, 407] width 99 height 32
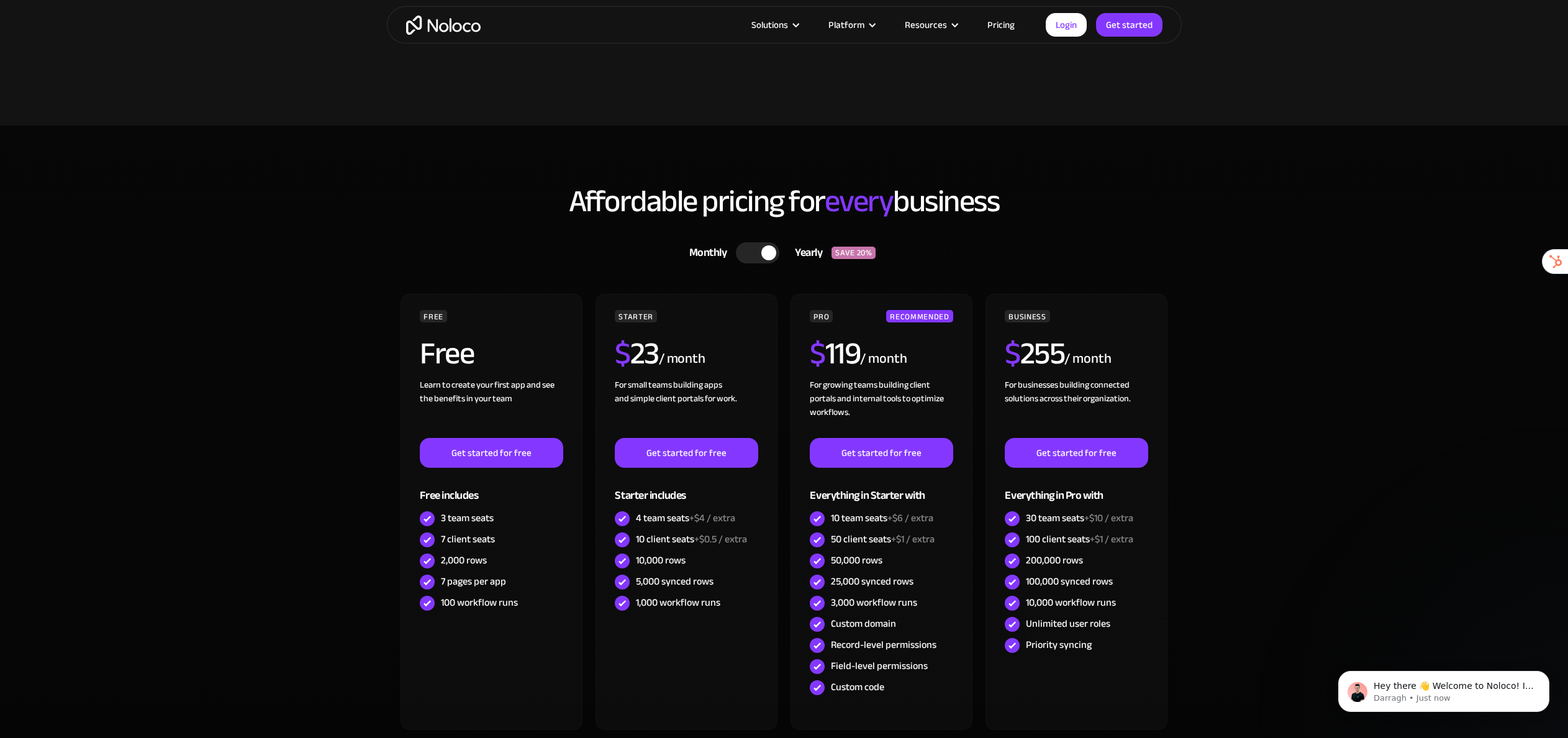
click at [745, 251] on div at bounding box center [757, 252] width 43 height 21
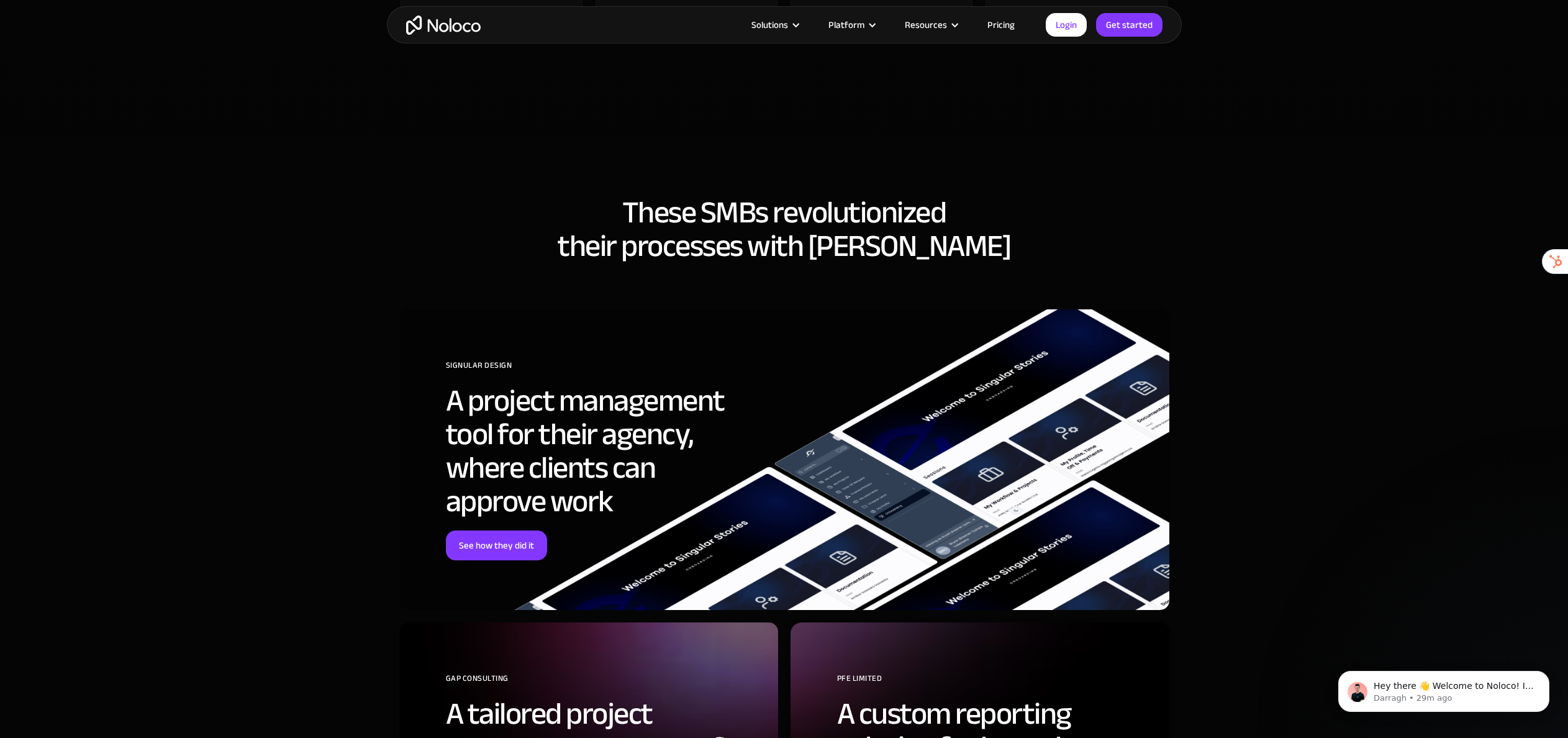
scroll to position [4018, 0]
